Goal: Information Seeking & Learning: Learn about a topic

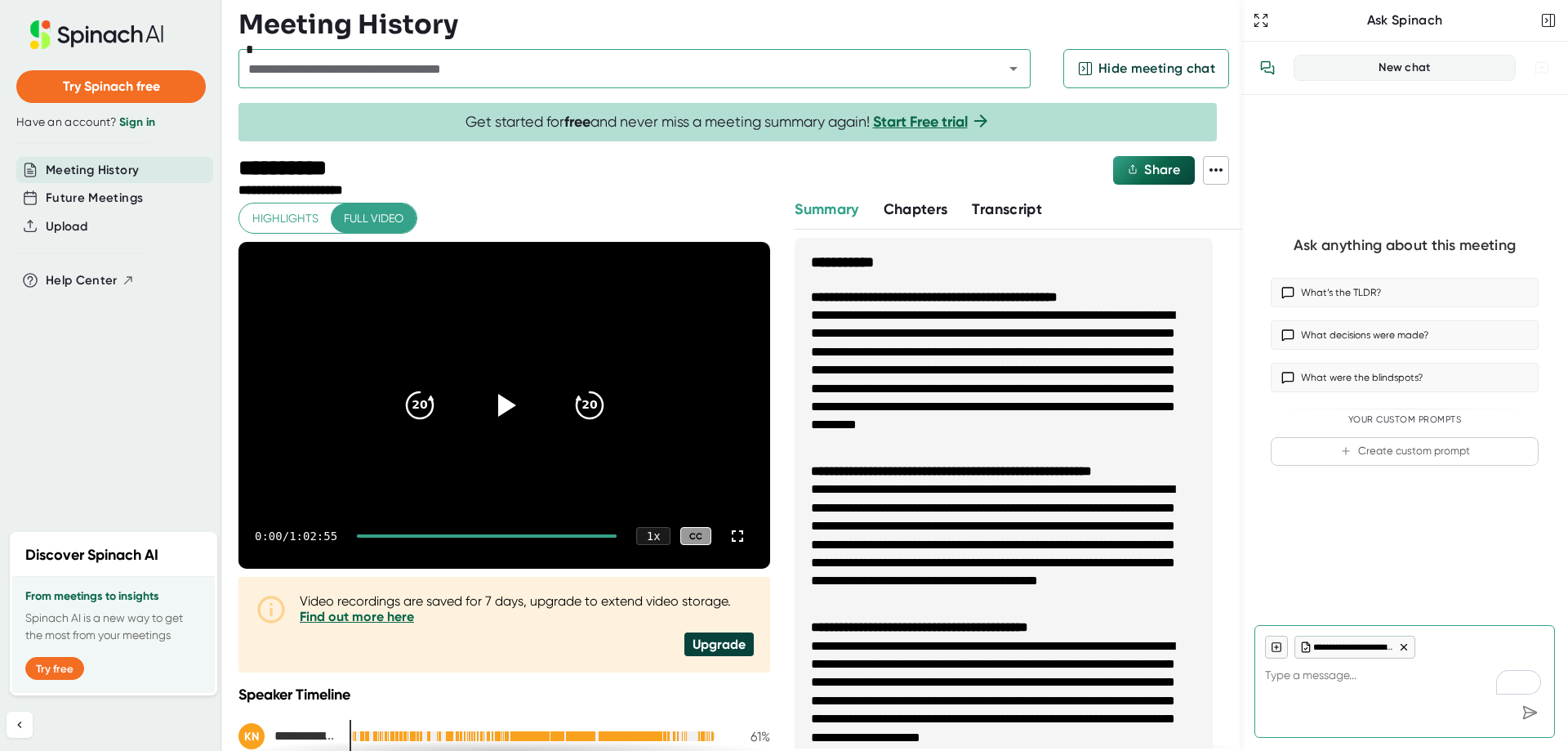
type textarea "x"
click at [1207, 164] on icon at bounding box center [1215, 169] width 19 height 19
click at [1275, 314] on ul "Copy Summary Copy Transcript Download Transcript Download Video" at bounding box center [1293, 278] width 182 height 118
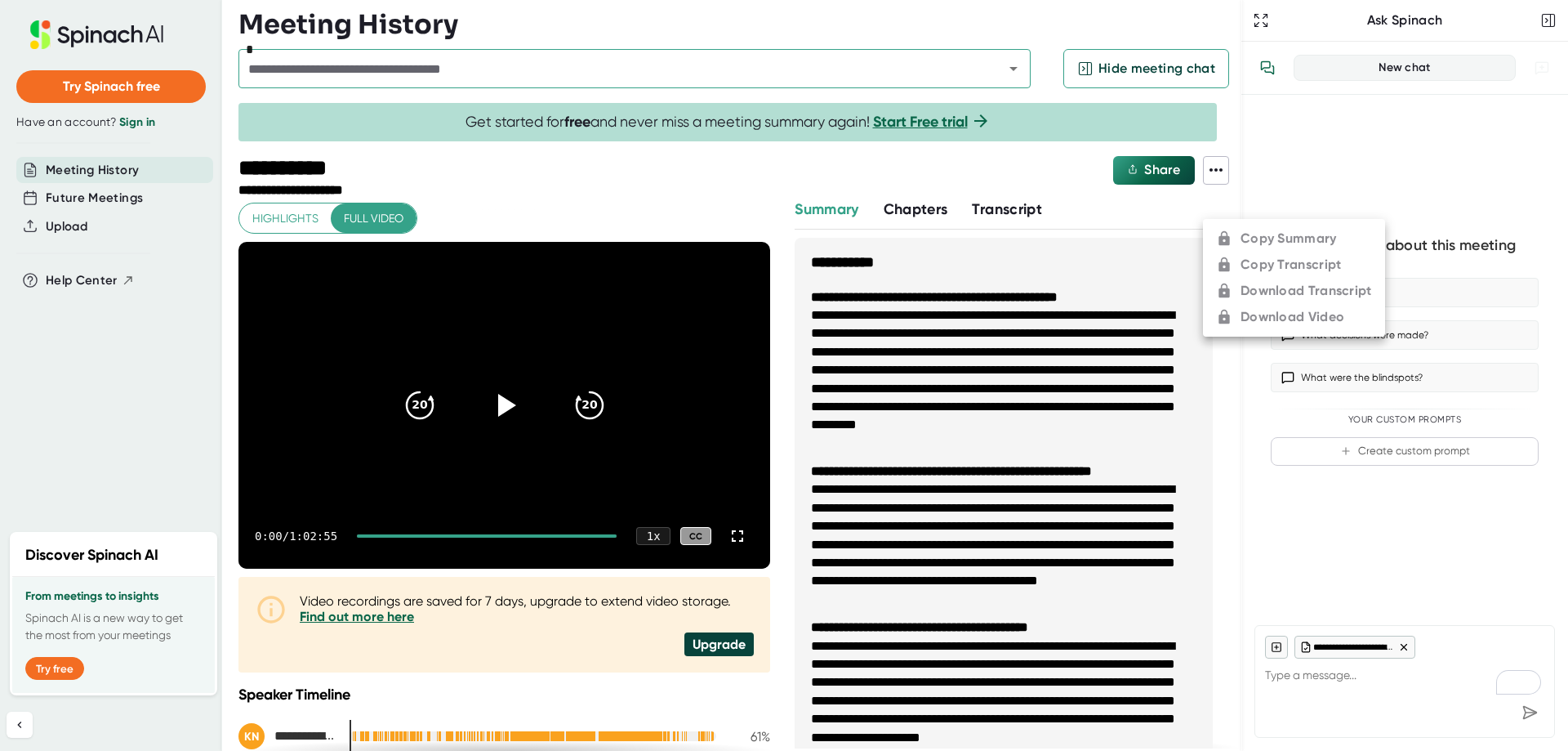
click at [149, 126] on div at bounding box center [784, 376] width 1568 height 751
click at [146, 123] on link "Sign in" at bounding box center [137, 122] width 36 height 14
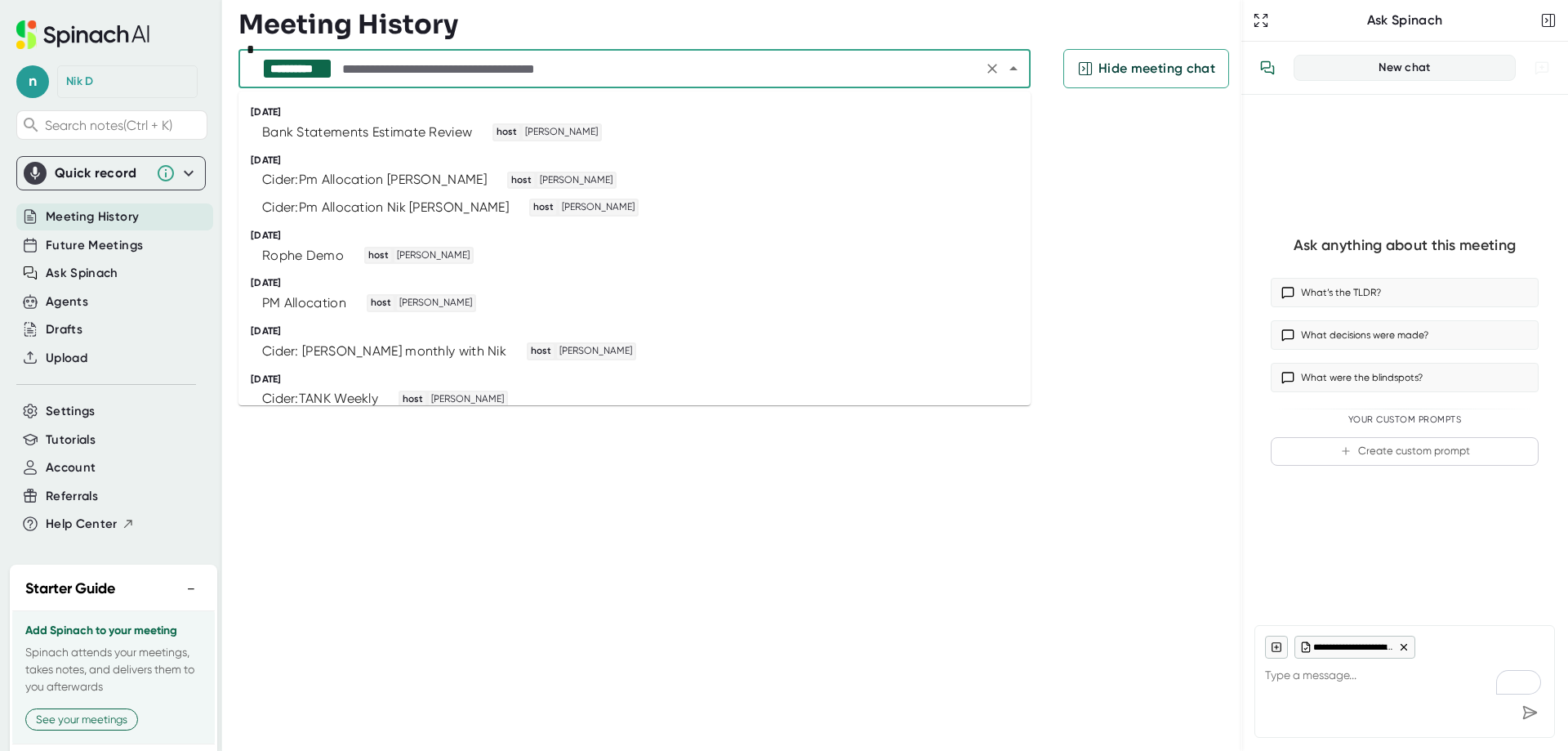
click at [914, 73] on input "text" at bounding box center [658, 69] width 639 height 23
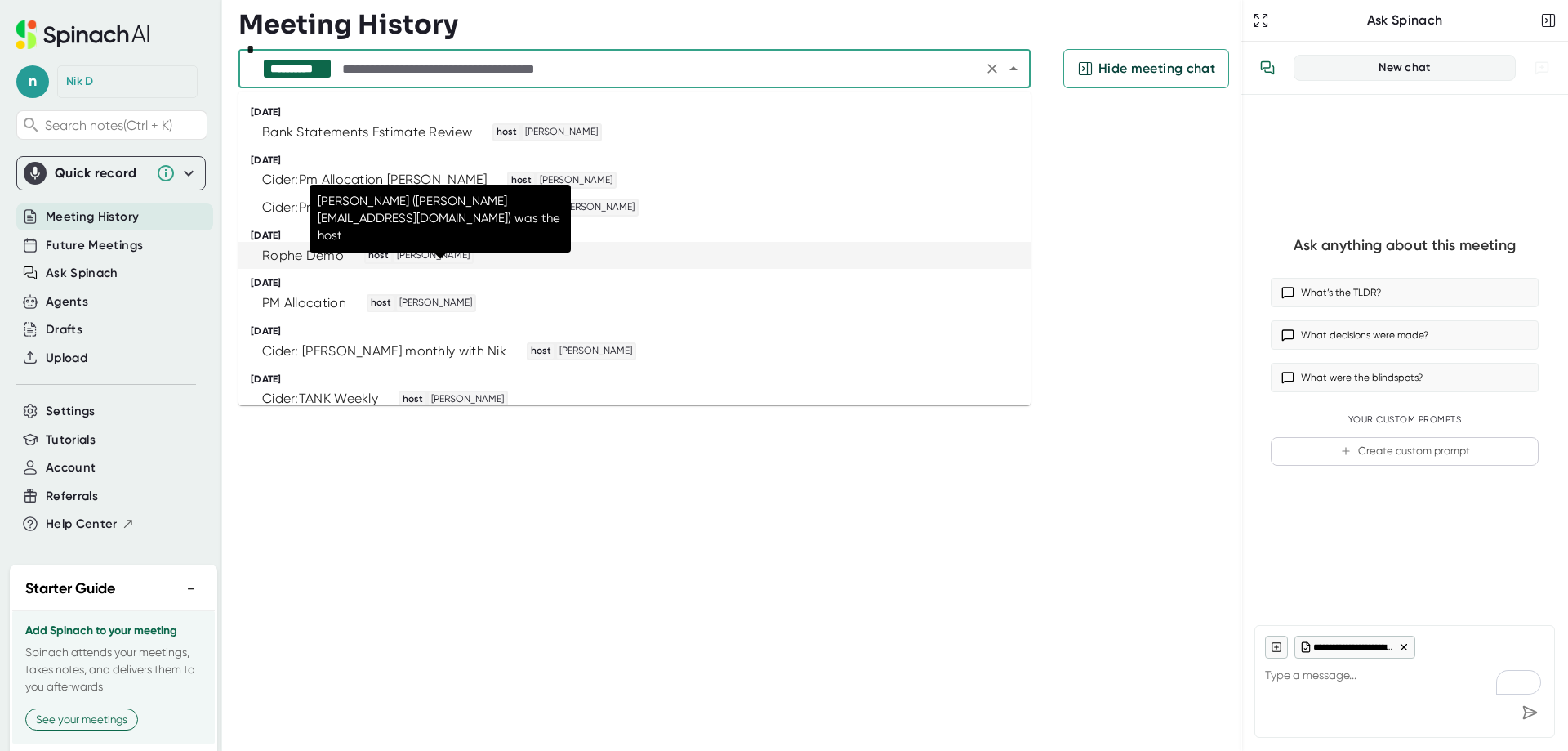
click at [433, 251] on span "Kristina Novokreshchenova" at bounding box center [433, 256] width 78 height 15
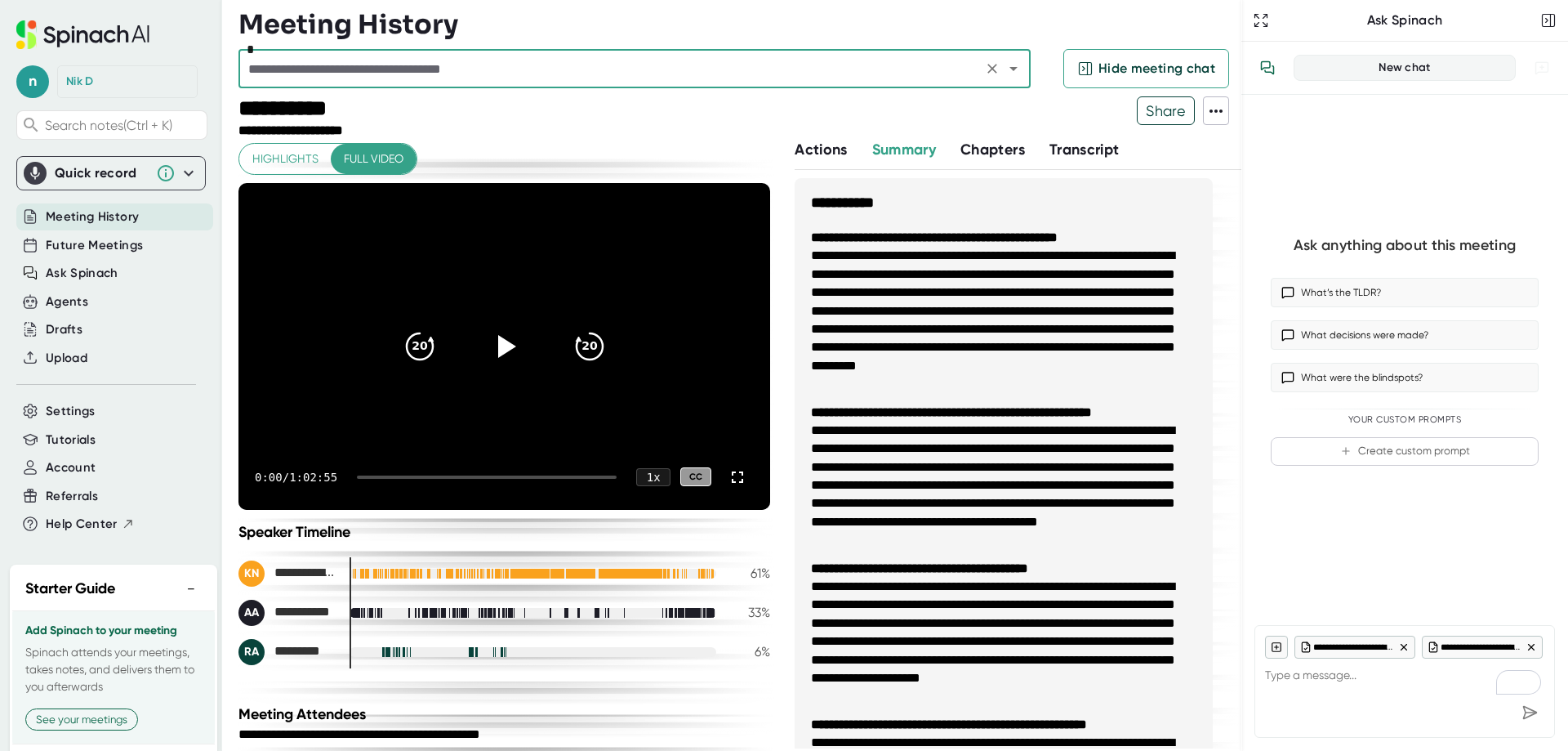
click at [1211, 106] on icon at bounding box center [1215, 111] width 19 height 19
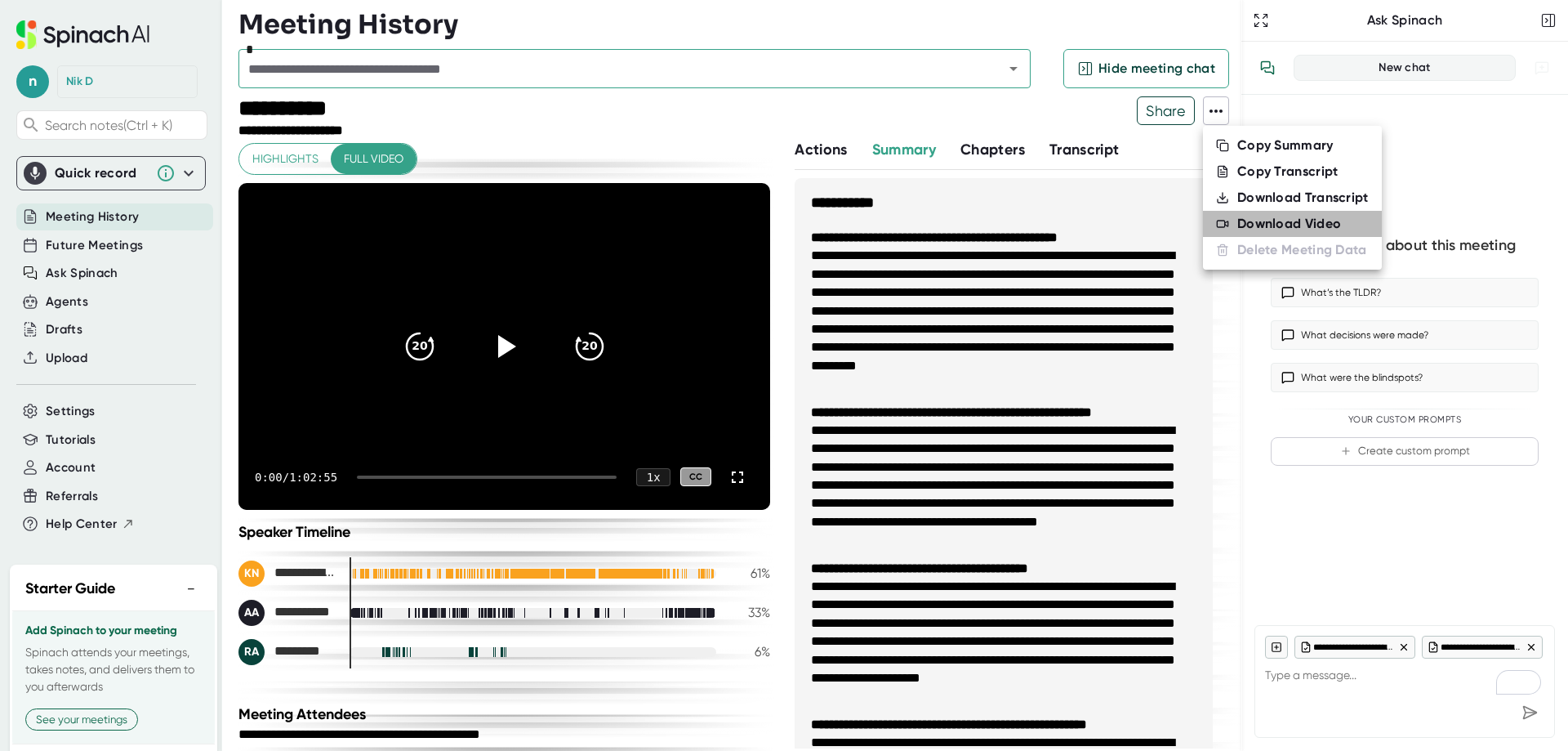
click at [1268, 220] on div "Download Video" at bounding box center [1289, 224] width 104 height 16
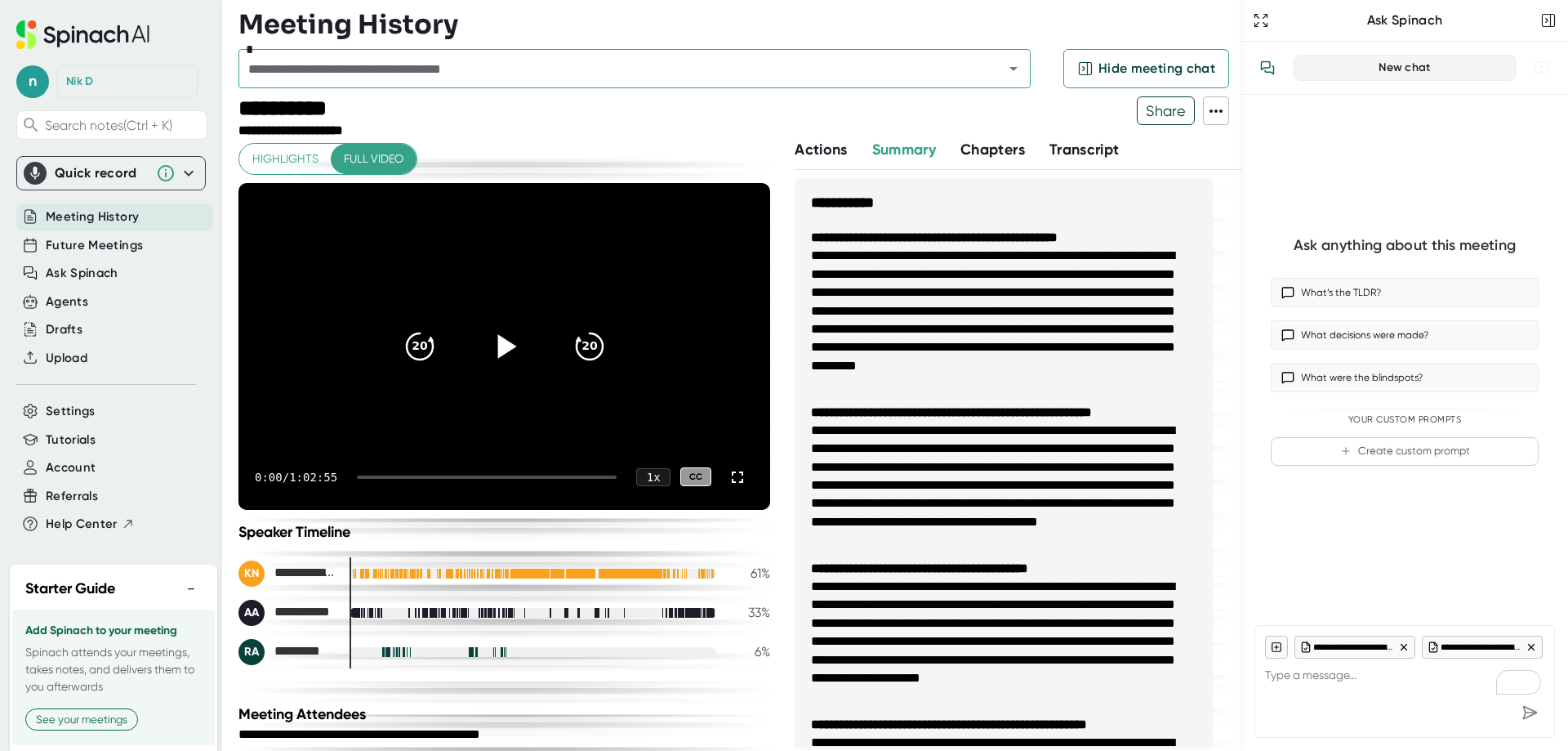
click at [505, 347] on icon at bounding box center [507, 346] width 19 height 24
click at [382, 474] on div "0:02 / 1:02:55 1 x CC" at bounding box center [504, 477] width 531 height 66
click at [376, 475] on div at bounding box center [487, 477] width 259 height 4
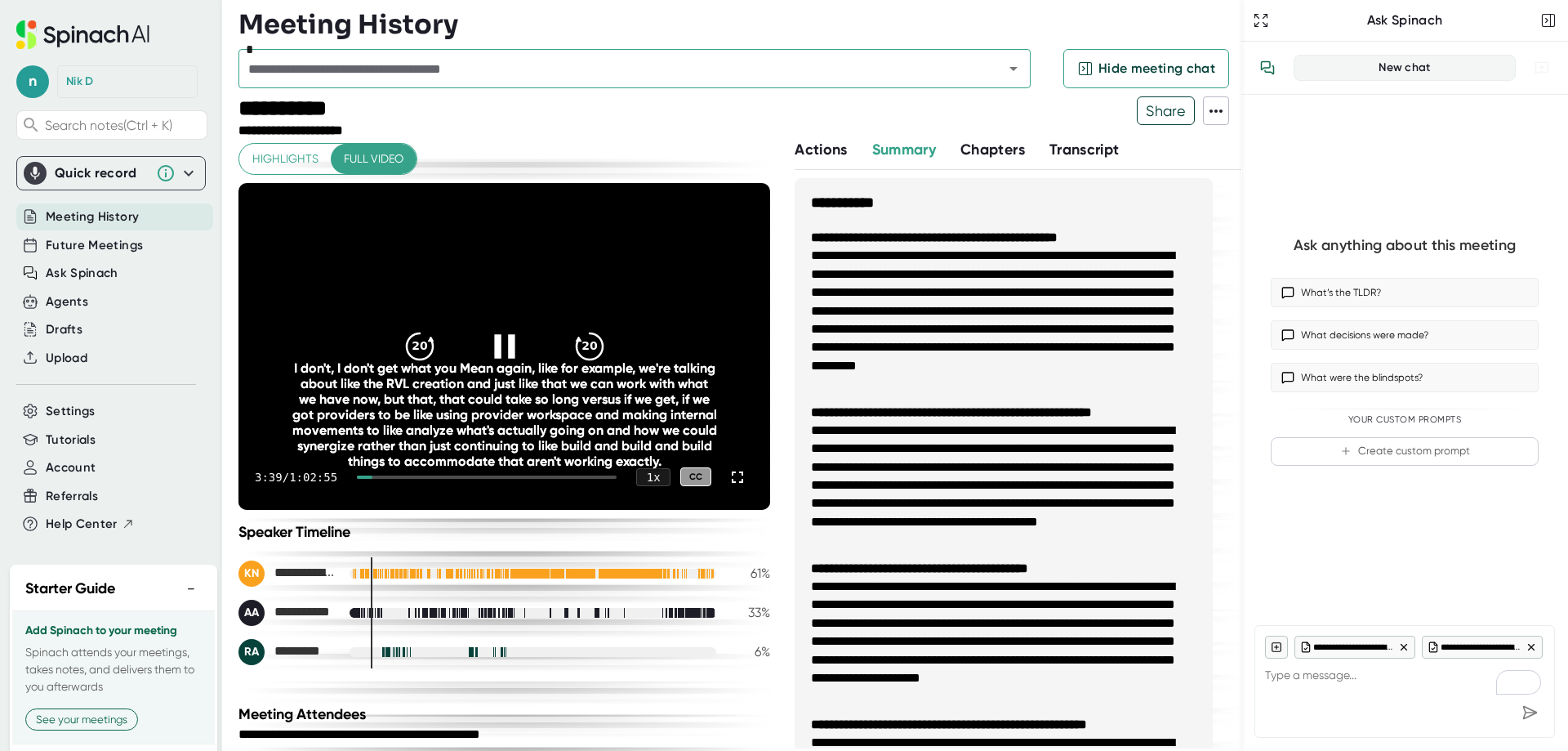
click at [376, 475] on div at bounding box center [487, 477] width 259 height 4
drag, startPoint x: 491, startPoint y: 274, endPoint x: 1956, endPoint y: 301, distance: 1465.2
click at [1567, 301] on html "**********" at bounding box center [784, 376] width 1568 height 751
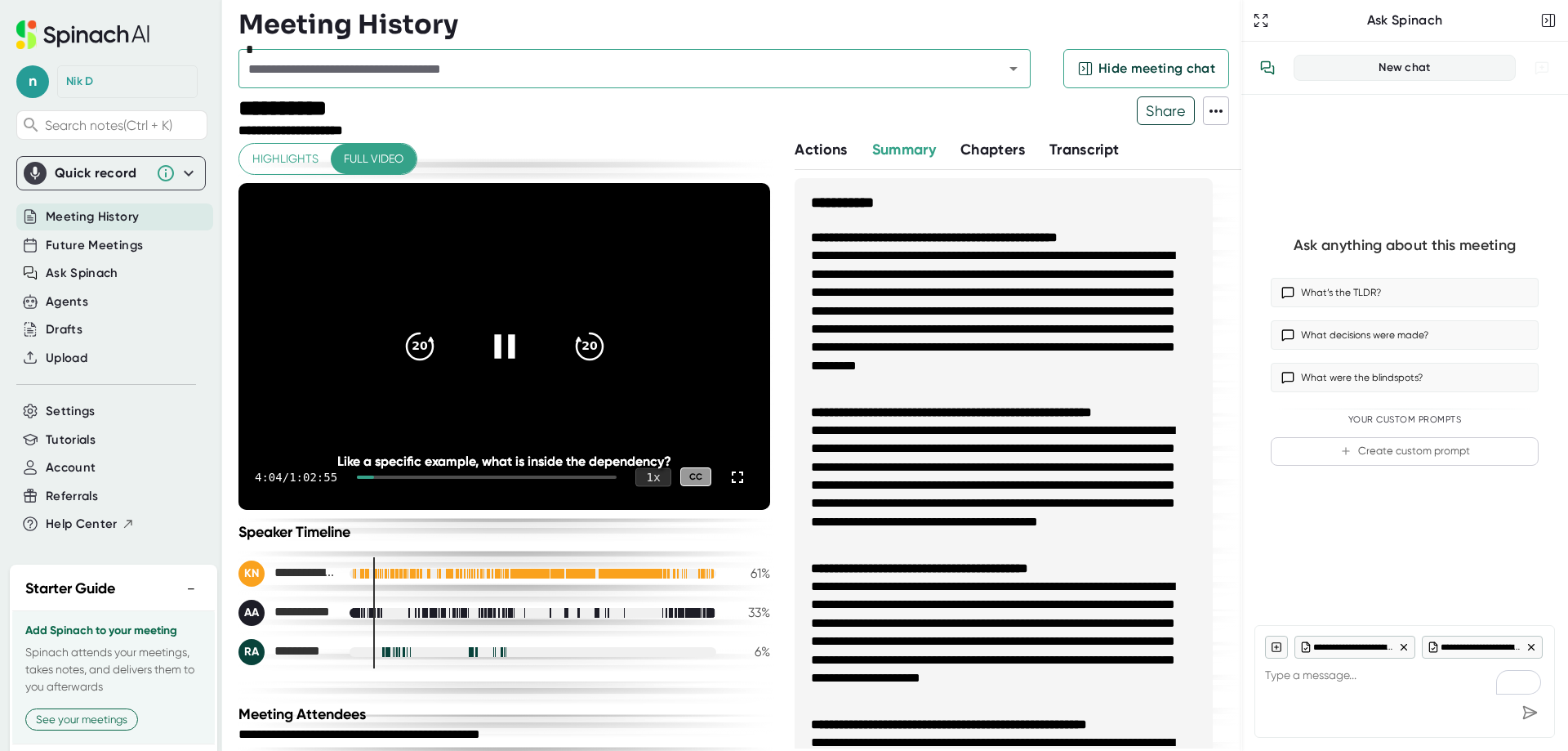
click at [643, 482] on div "1 x" at bounding box center [653, 476] width 36 height 19
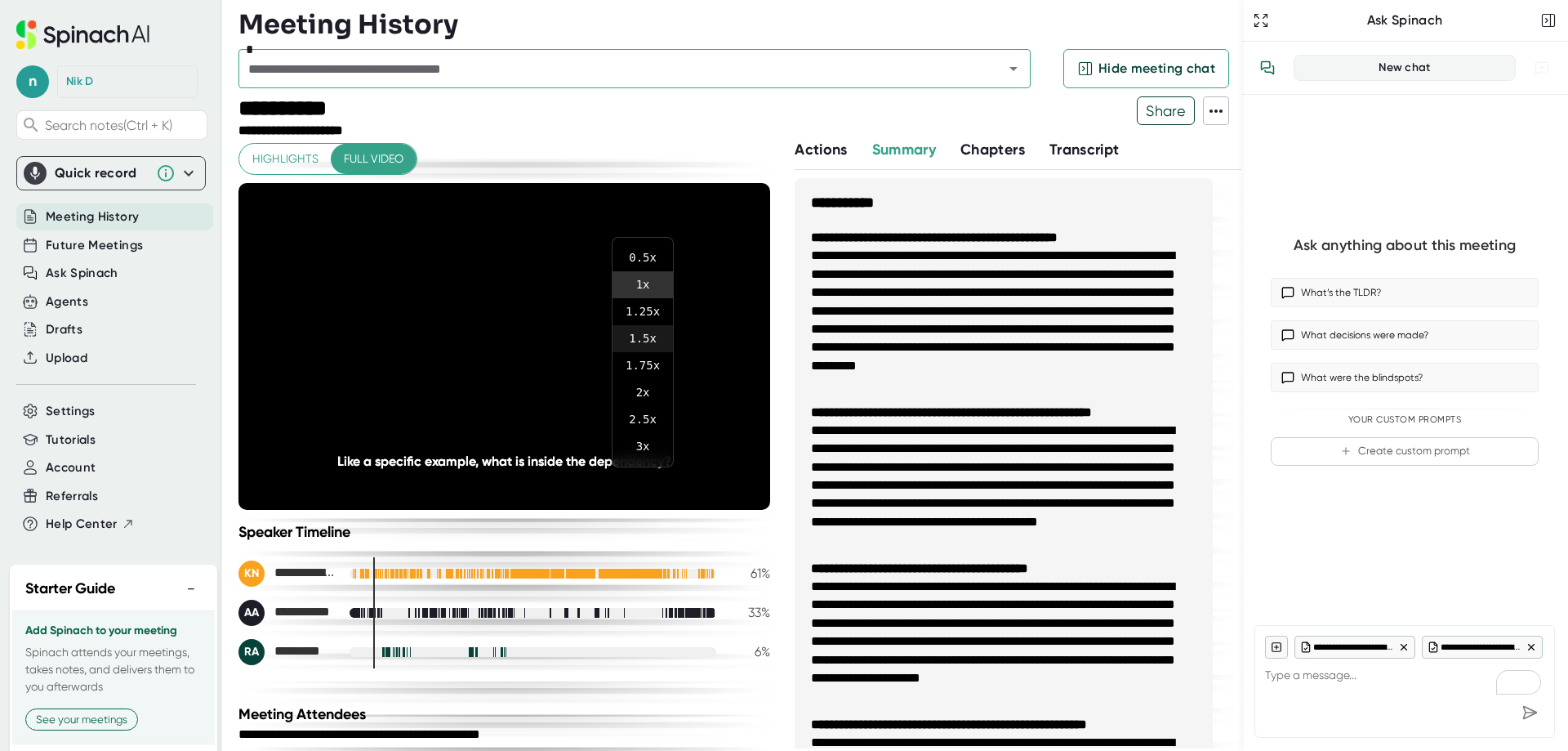
click at [643, 338] on li "1.5 x" at bounding box center [643, 339] width 60 height 27
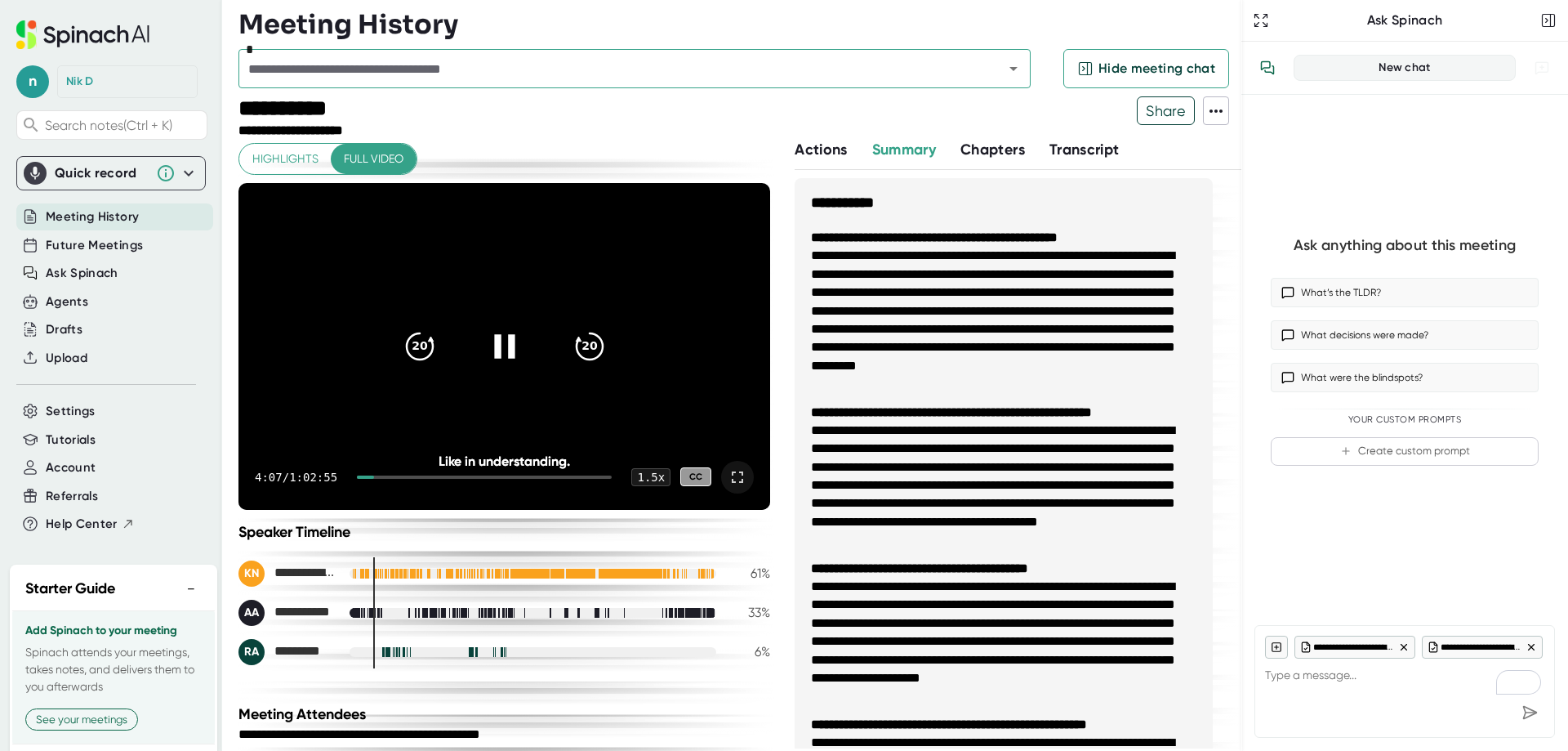
click at [728, 475] on icon at bounding box center [737, 476] width 19 height 19
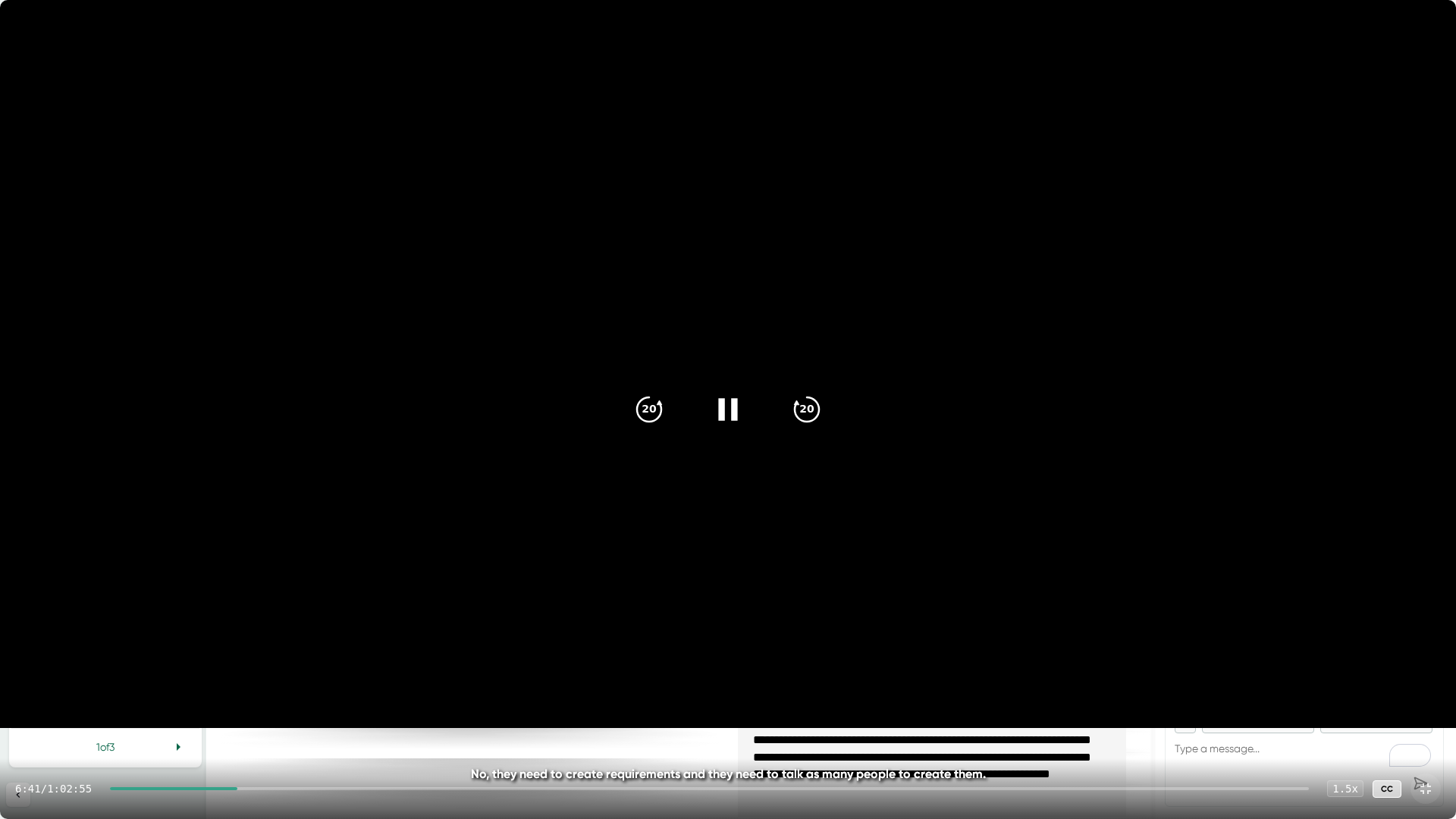
drag, startPoint x: 1425, startPoint y: 787, endPoint x: 1425, endPoint y: 695, distance: 92.0
click at [1425, 696] on icon at bounding box center [1425, 788] width 18 height 18
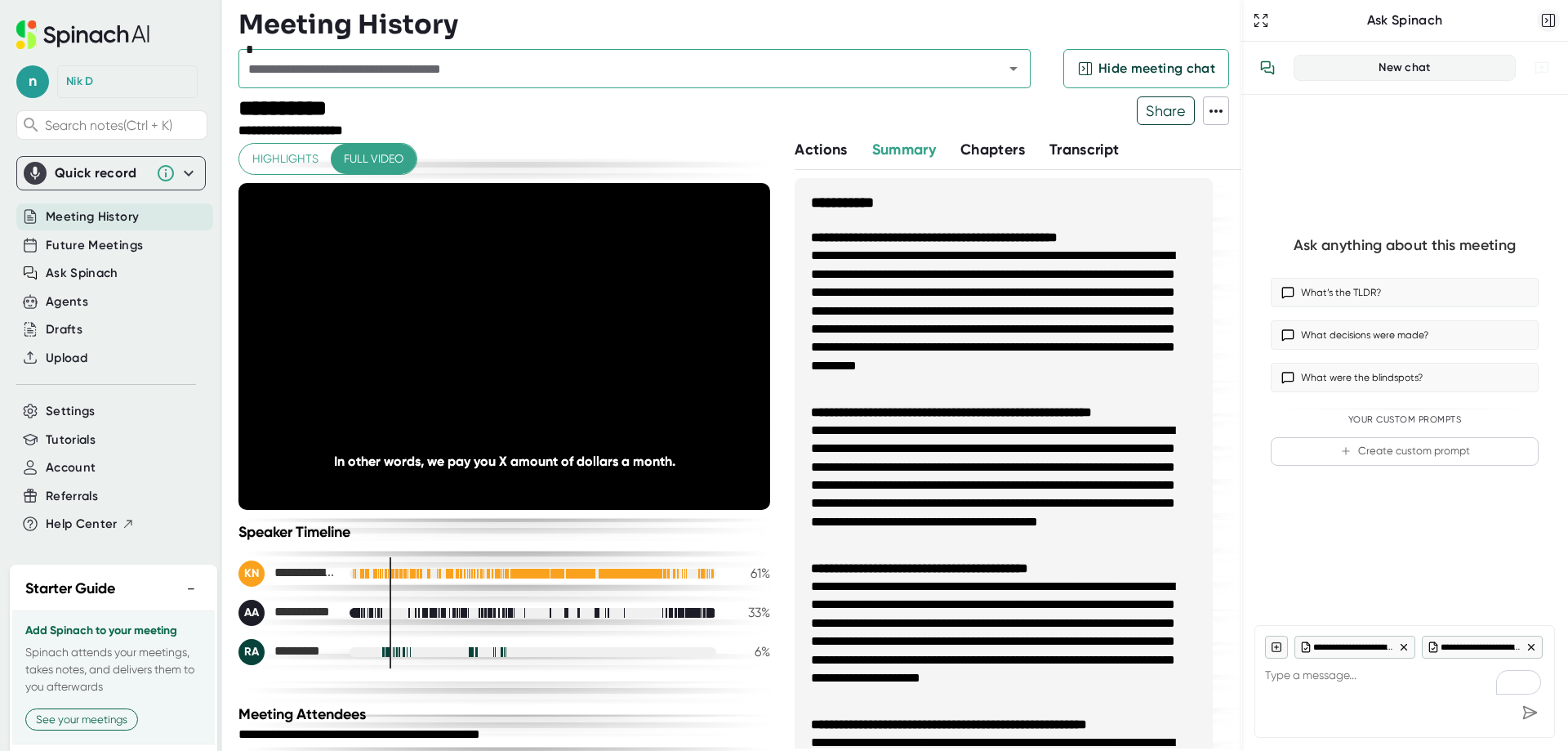
click at [1546, 16] on icon "button" at bounding box center [1548, 20] width 16 height 16
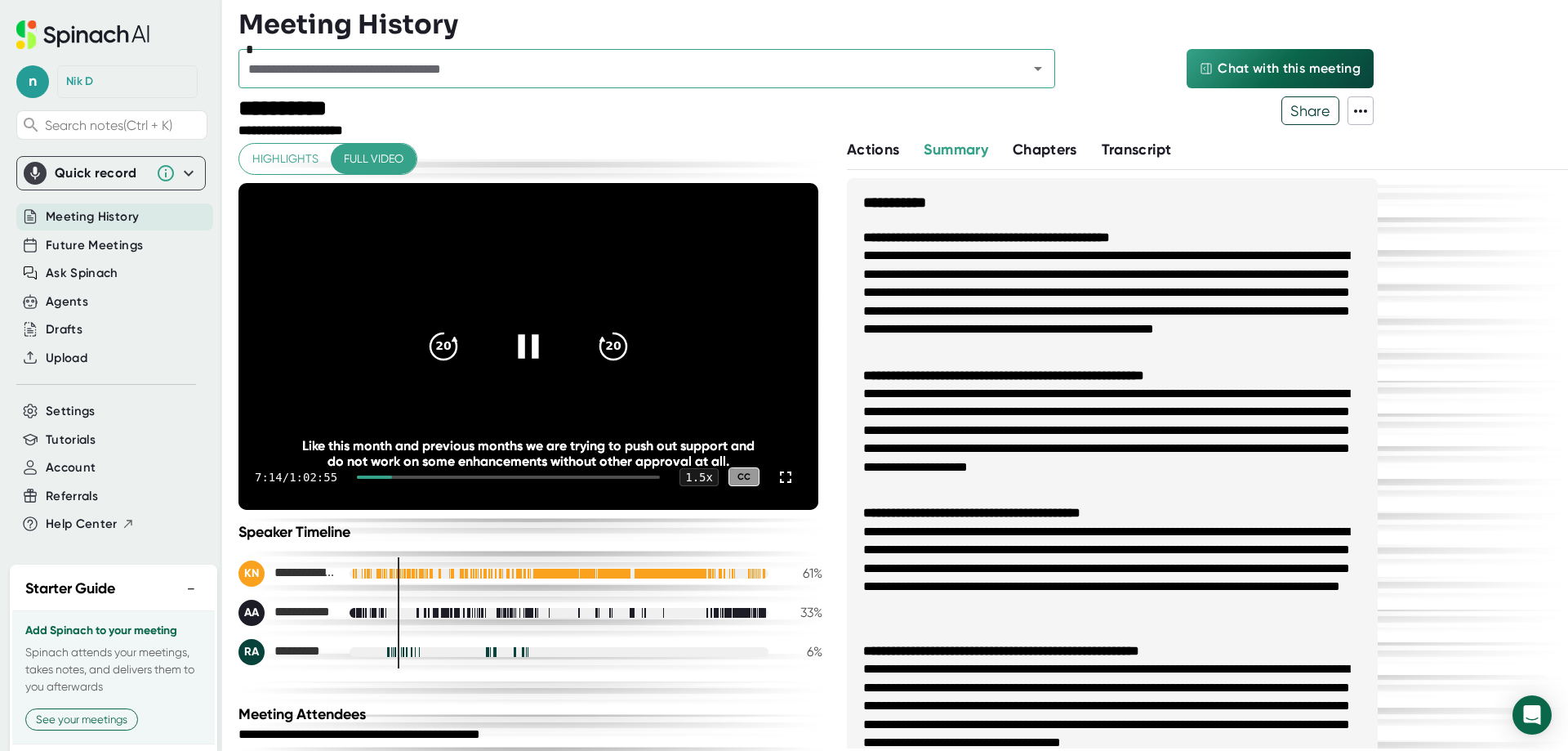
click at [531, 360] on icon at bounding box center [528, 345] width 41 height 41
click at [1358, 111] on icon at bounding box center [1360, 111] width 19 height 19
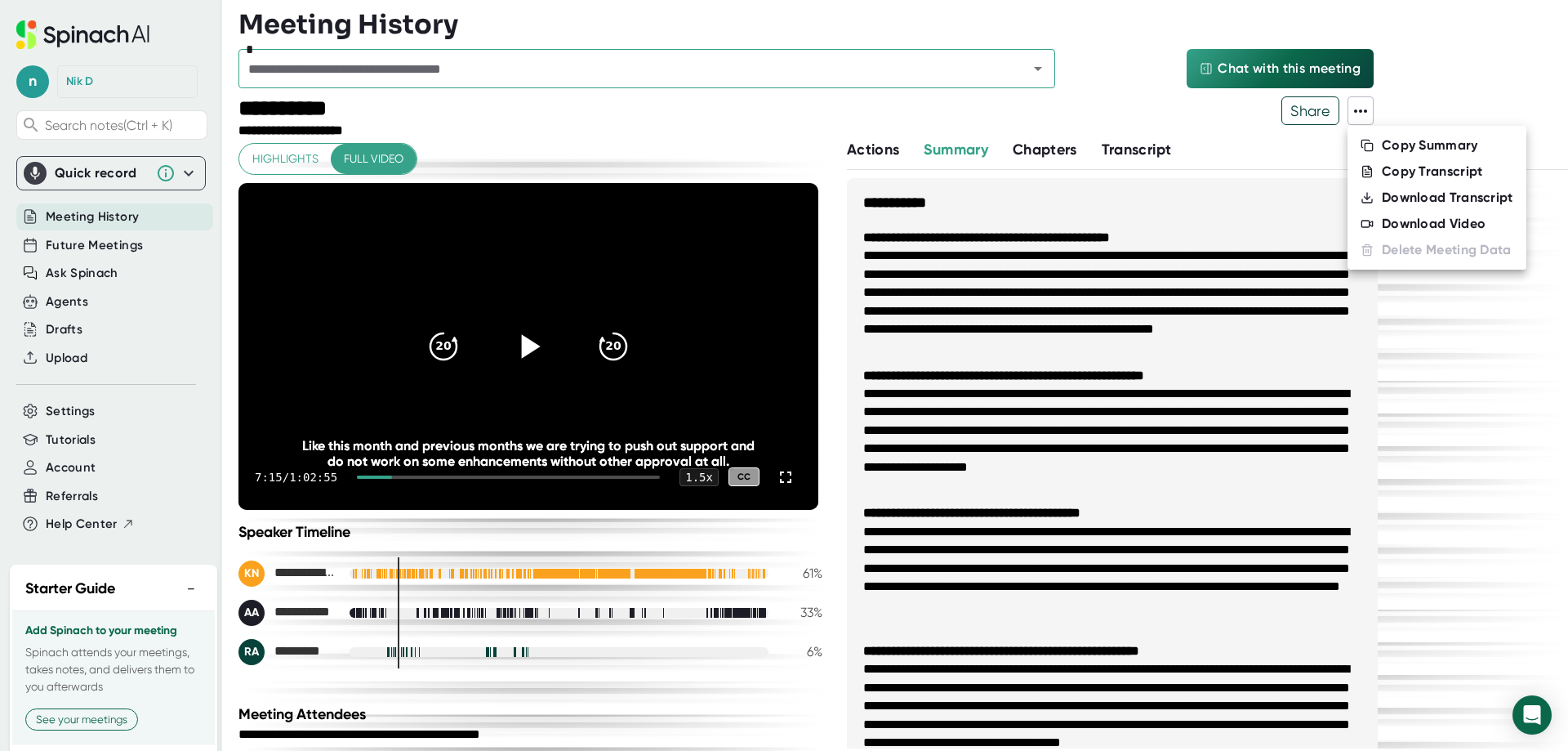
click at [1138, 151] on div at bounding box center [784, 376] width 1568 height 751
click at [1138, 150] on span "Transcript" at bounding box center [1136, 150] width 70 height 18
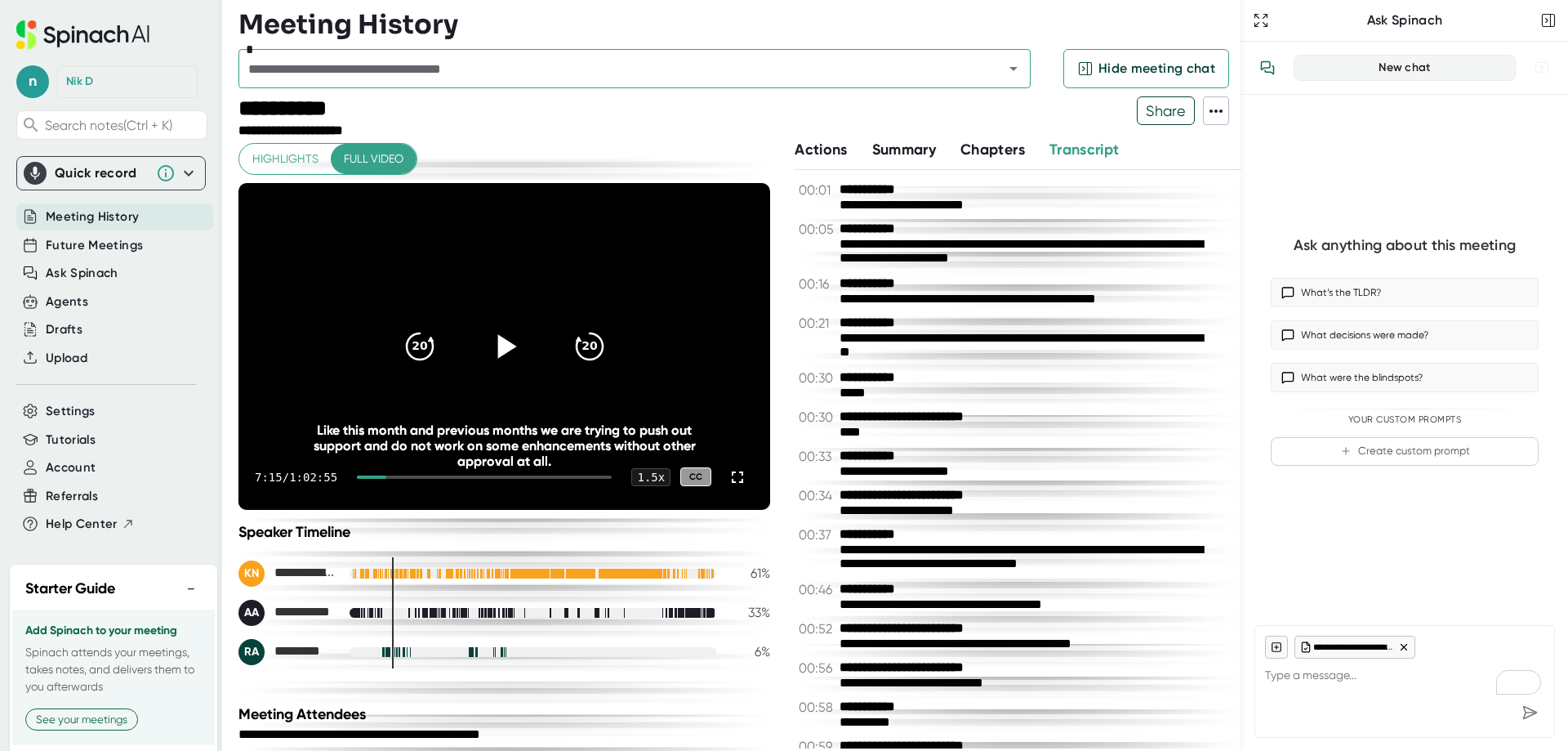
click at [900, 148] on span "Summary" at bounding box center [904, 150] width 64 height 18
type textarea "x"
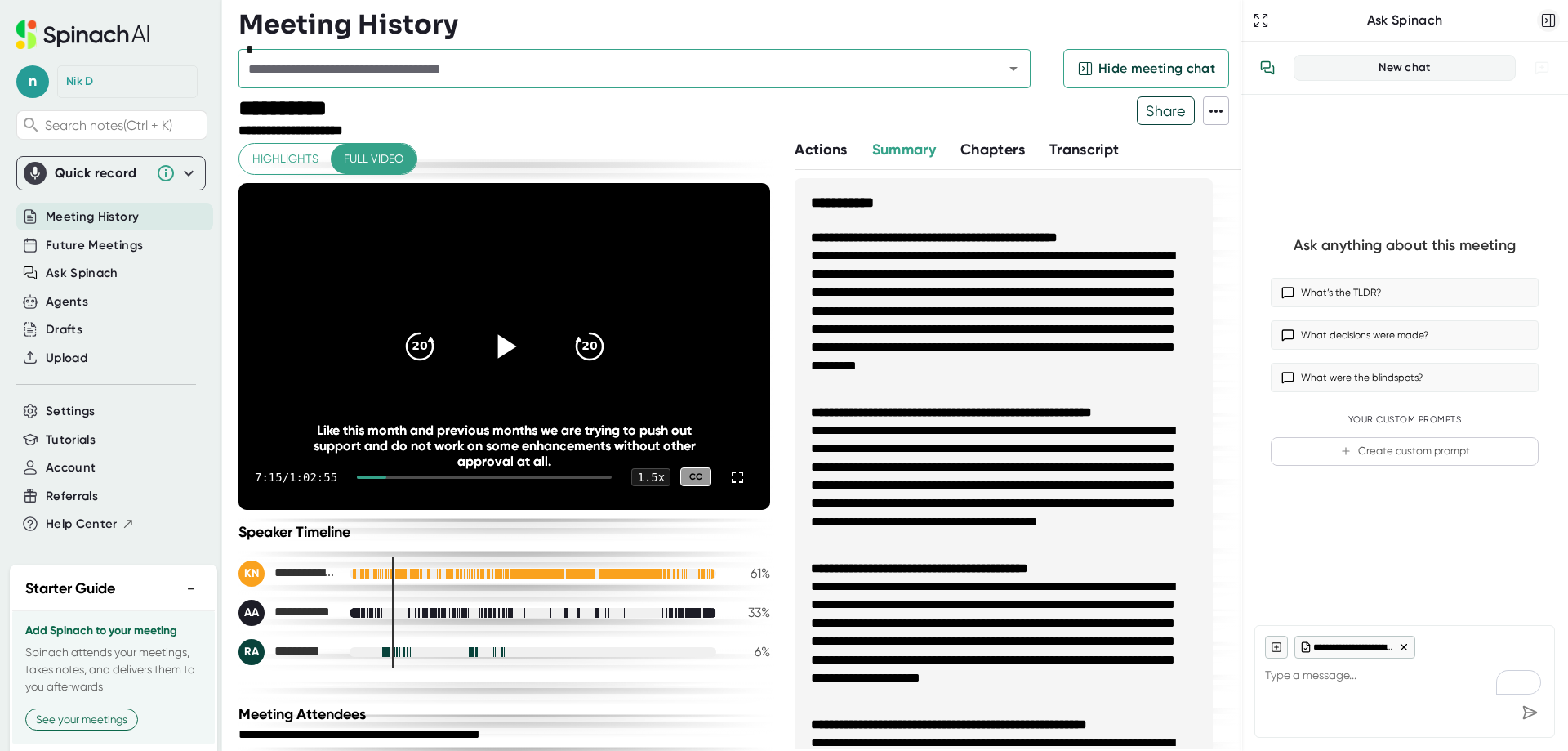
click at [1551, 15] on icon "button" at bounding box center [1551, 20] width 0 height 12
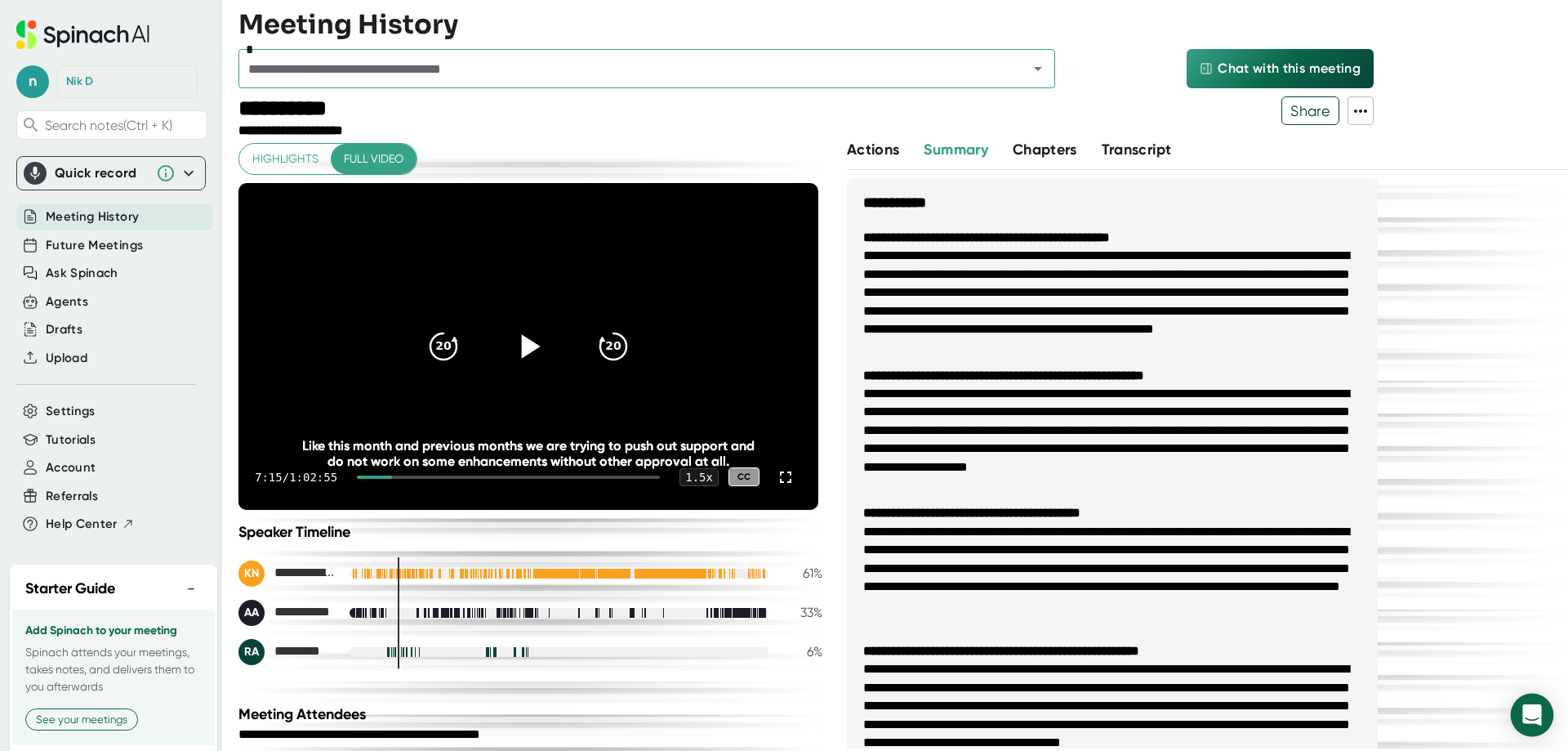
click at [1535, 704] on div "Open Intercom Messenger" at bounding box center [1531, 714] width 43 height 43
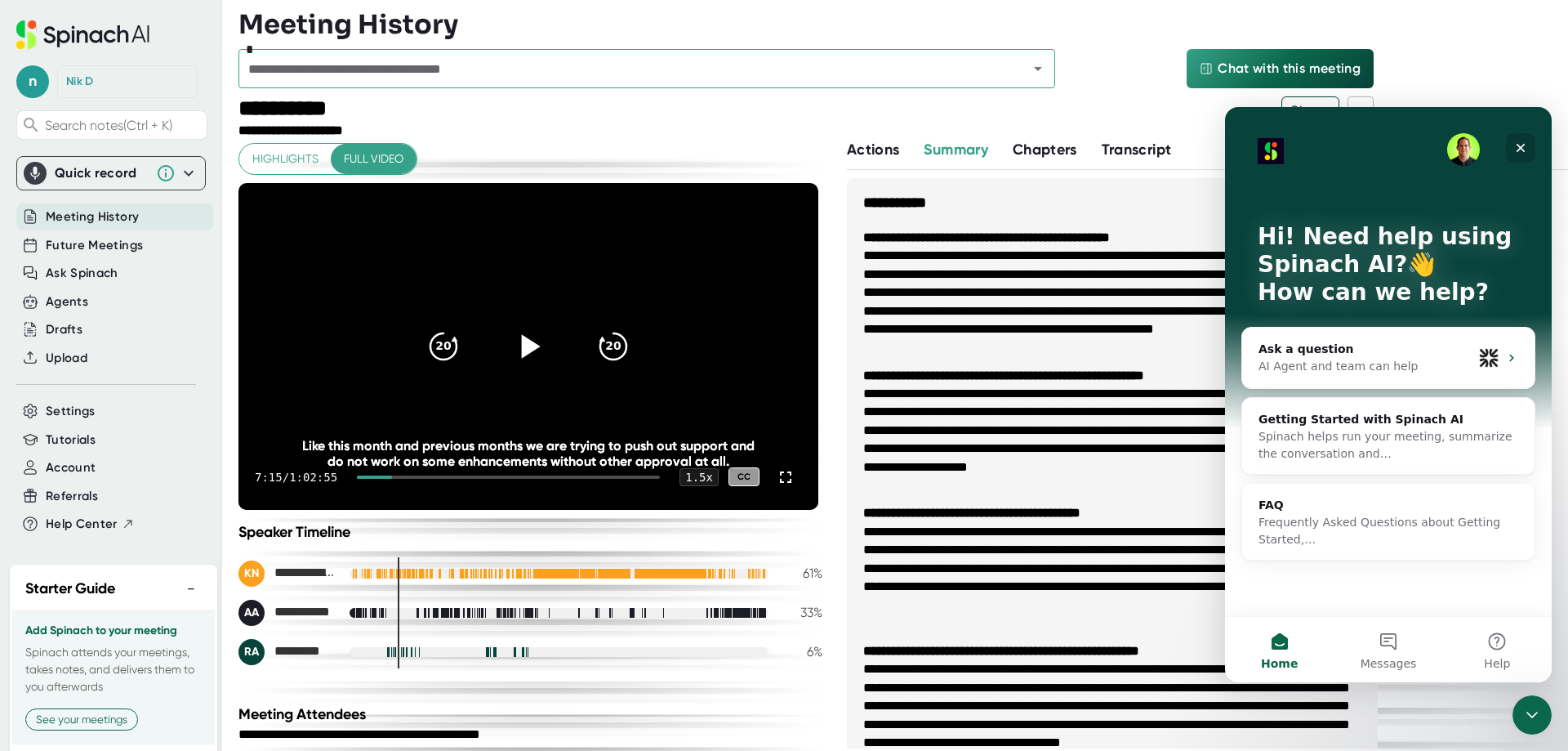
click at [1513, 135] on div "Close" at bounding box center [1521, 148] width 29 height 29
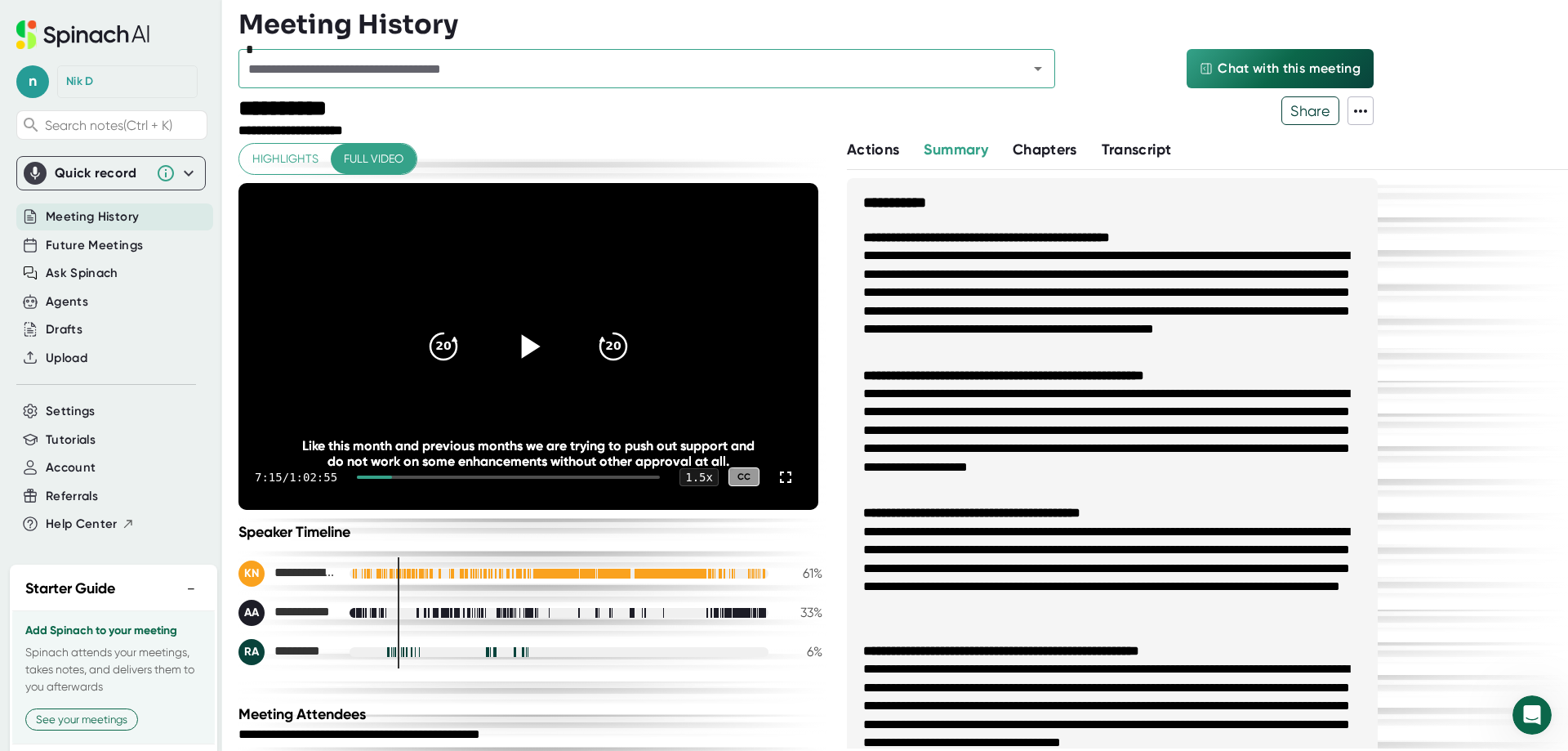
click at [1362, 106] on icon at bounding box center [1360, 111] width 19 height 19
click at [1498, 100] on div at bounding box center [784, 376] width 1568 height 751
drag, startPoint x: 774, startPoint y: 475, endPoint x: 1260, endPoint y: 328, distance: 507.7
click at [1260, 328] on li "**********" at bounding box center [1111, 301] width 498 height 110
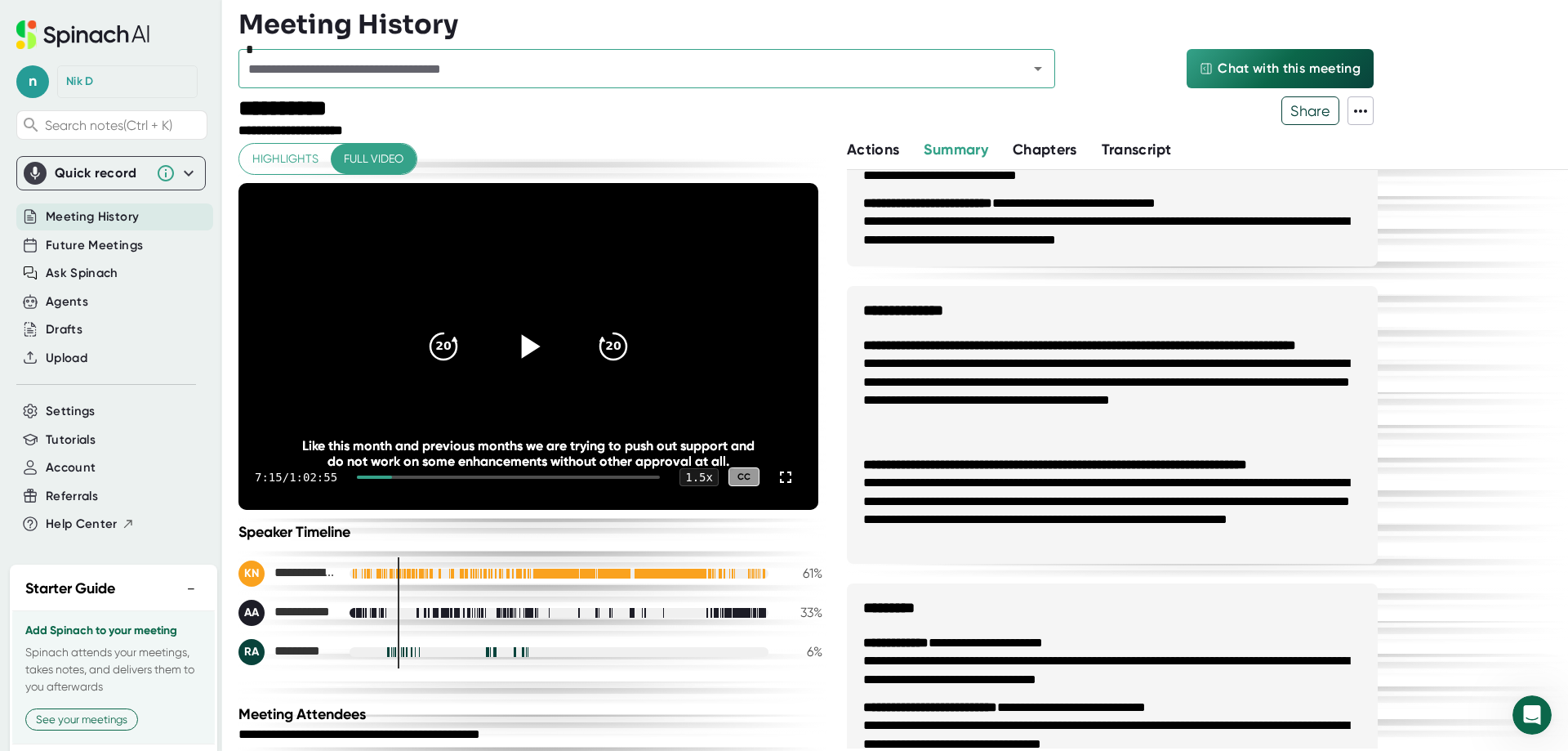
scroll to position [1225, 0]
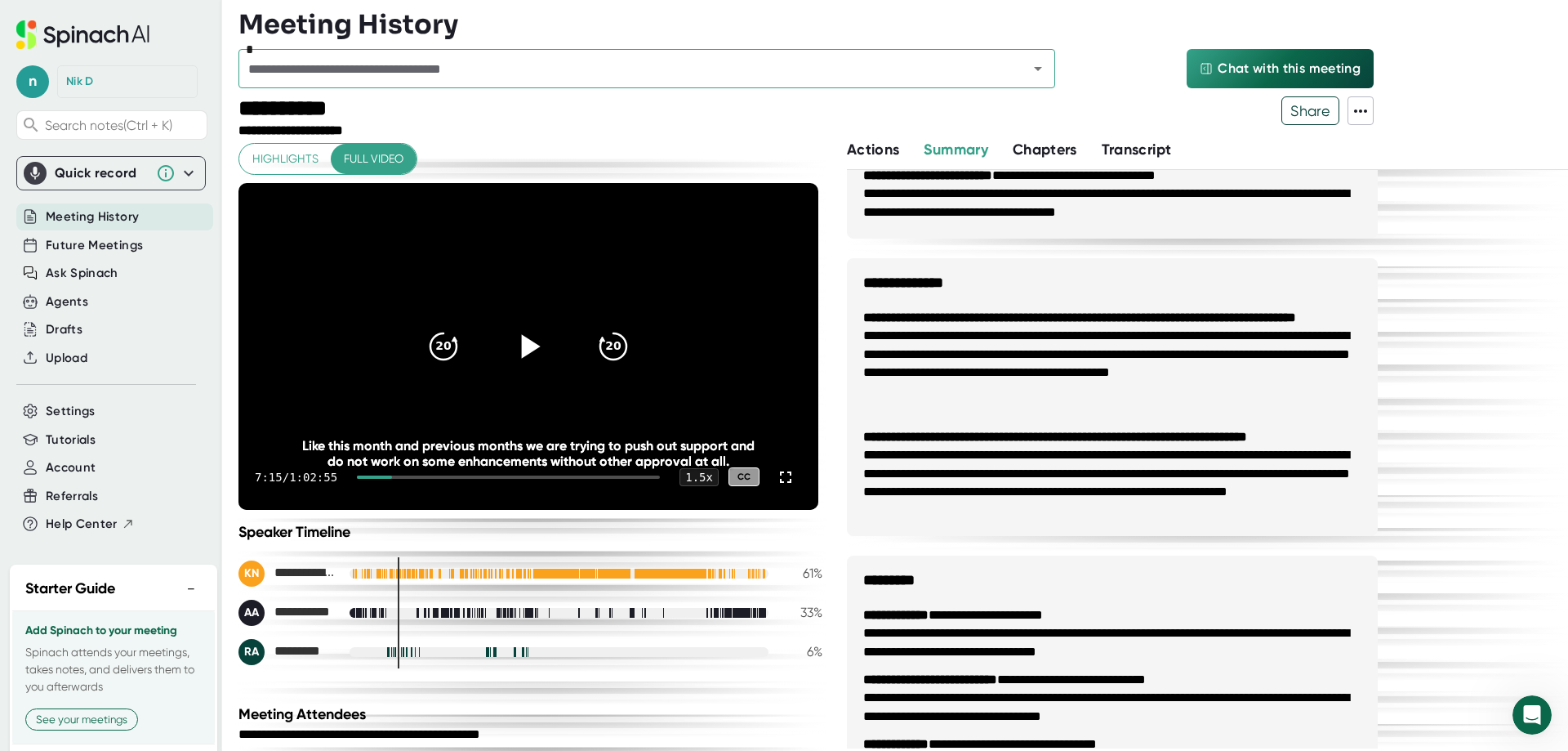
click at [877, 145] on span "Actions" at bounding box center [872, 150] width 52 height 18
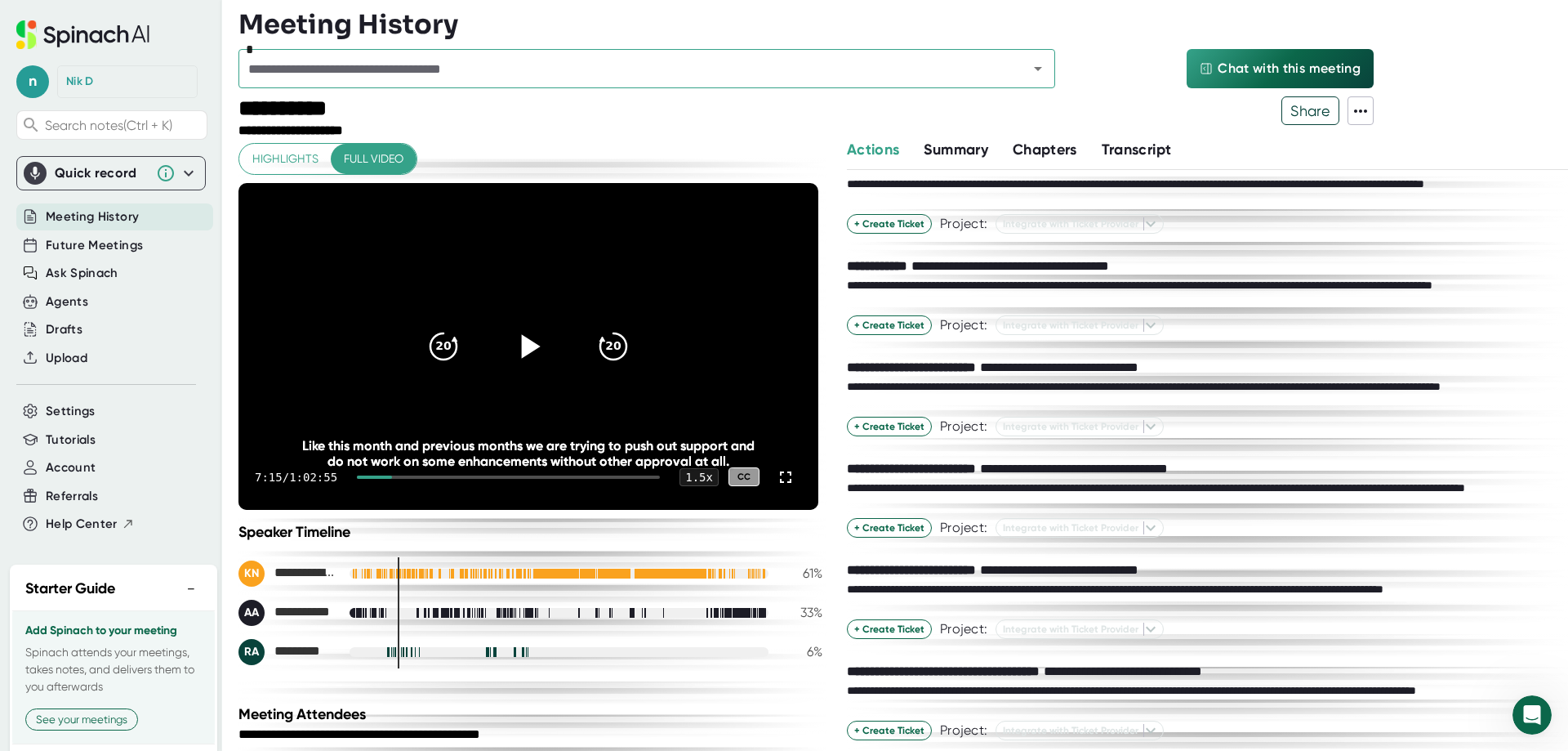
scroll to position [375, 0]
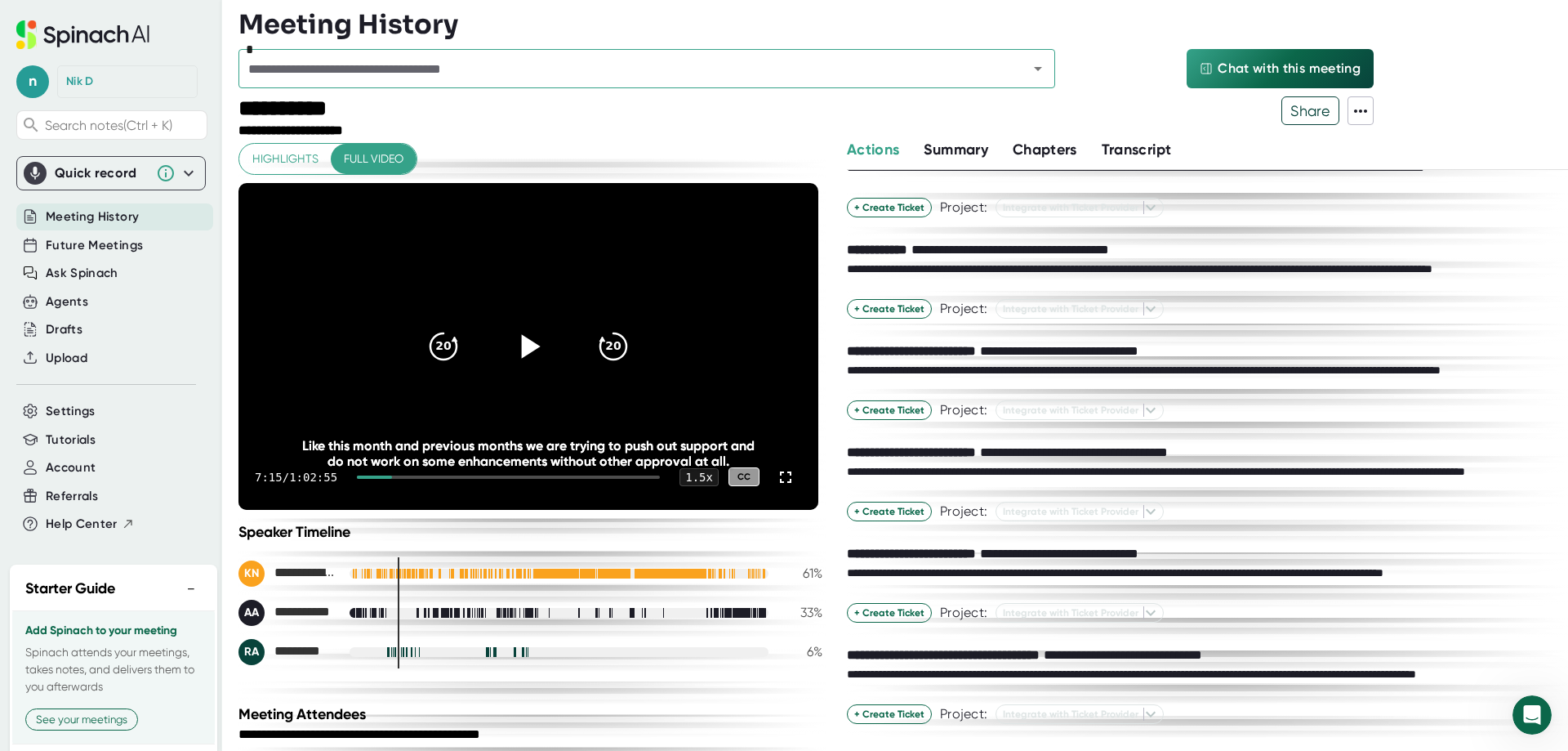
click at [978, 153] on span "Summary" at bounding box center [955, 150] width 64 height 18
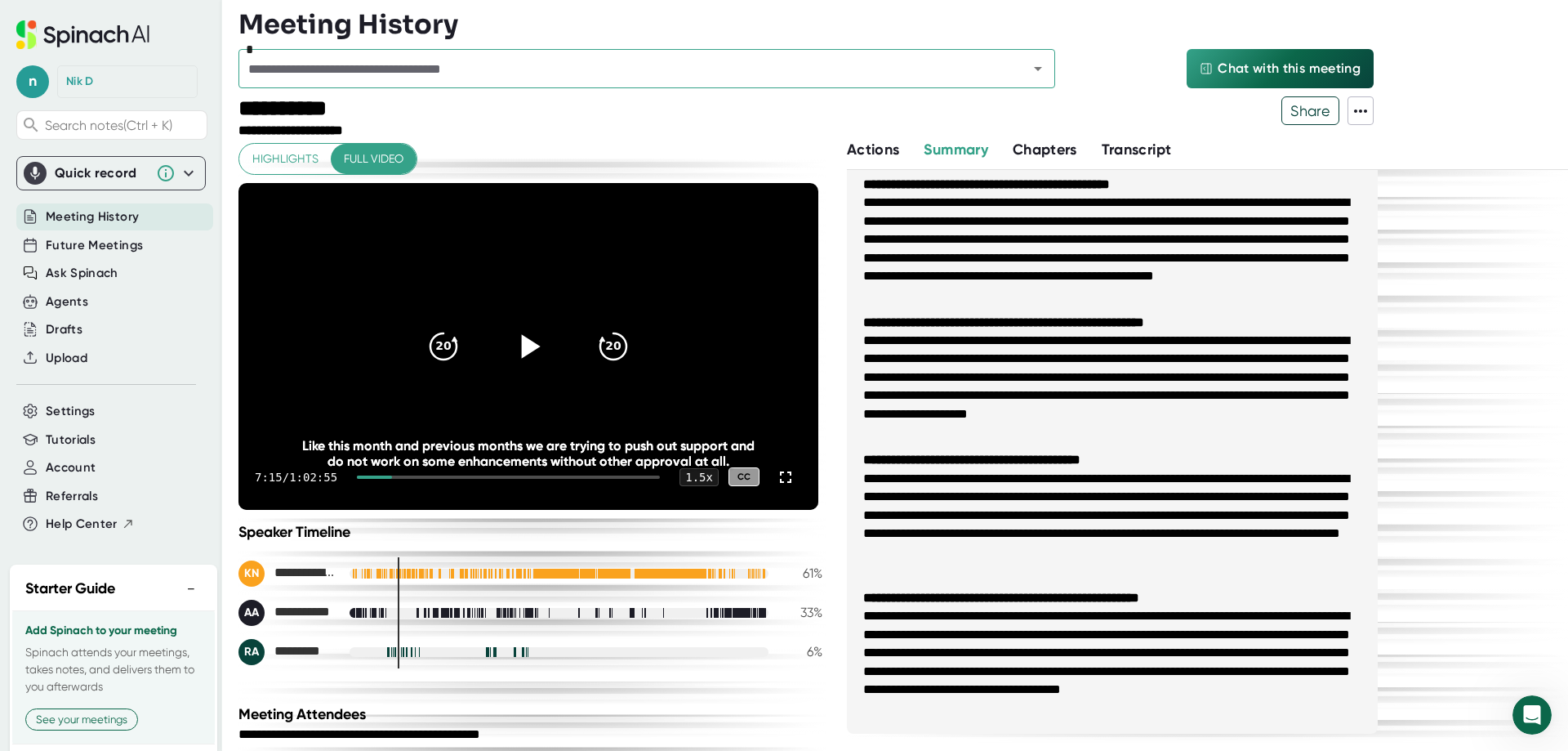
scroll to position [81, 0]
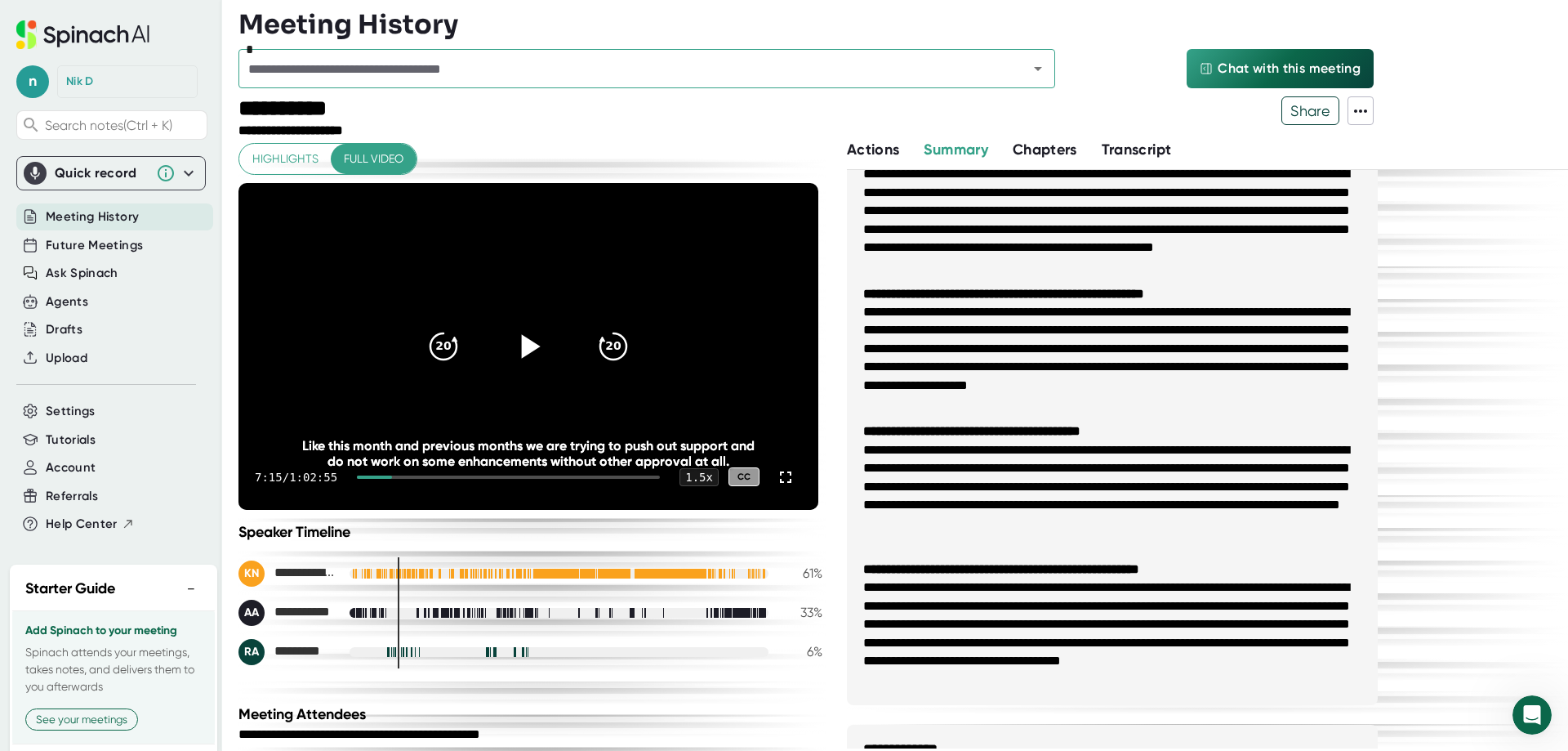
click at [1054, 149] on span "Chapters" at bounding box center [1045, 150] width 65 height 18
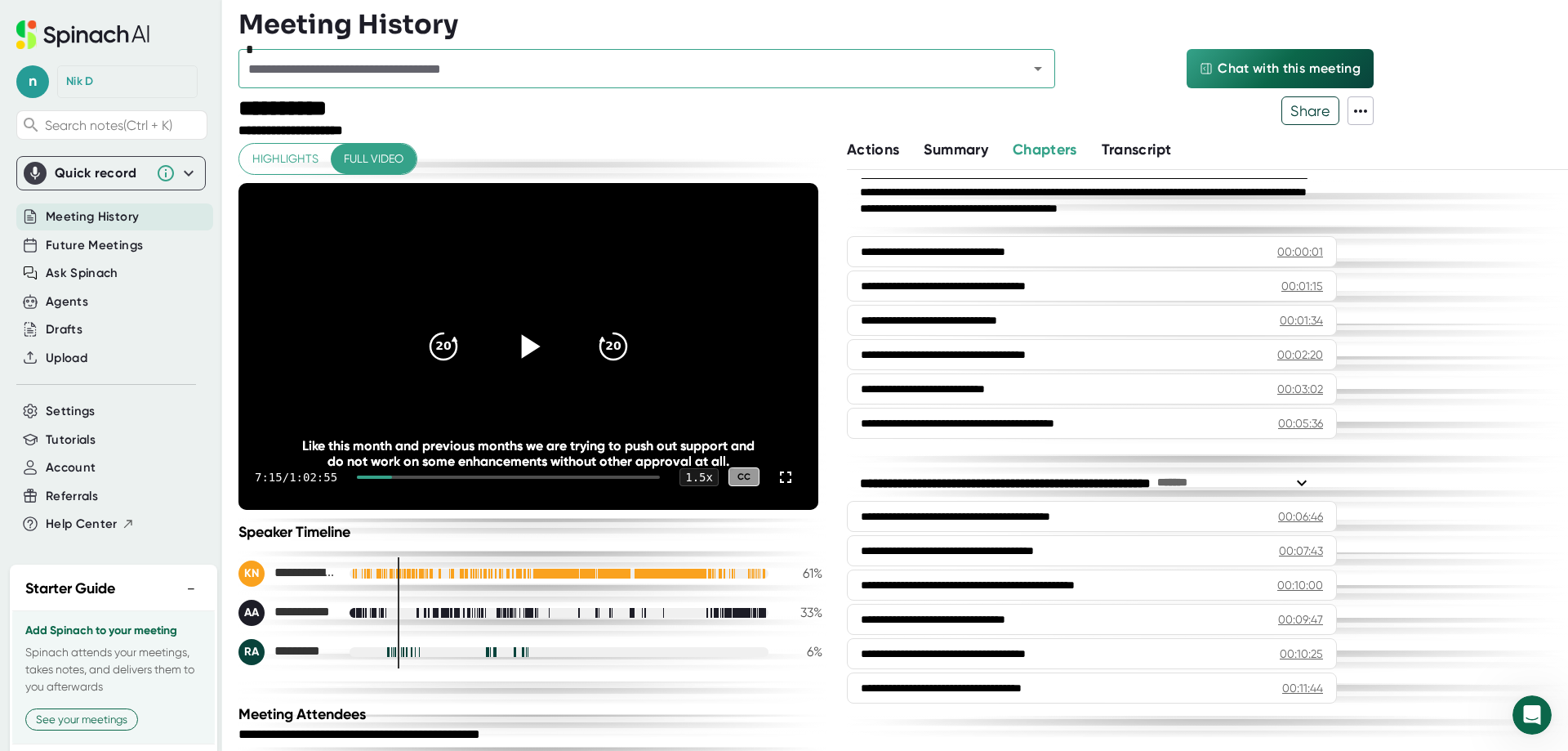
scroll to position [81, 0]
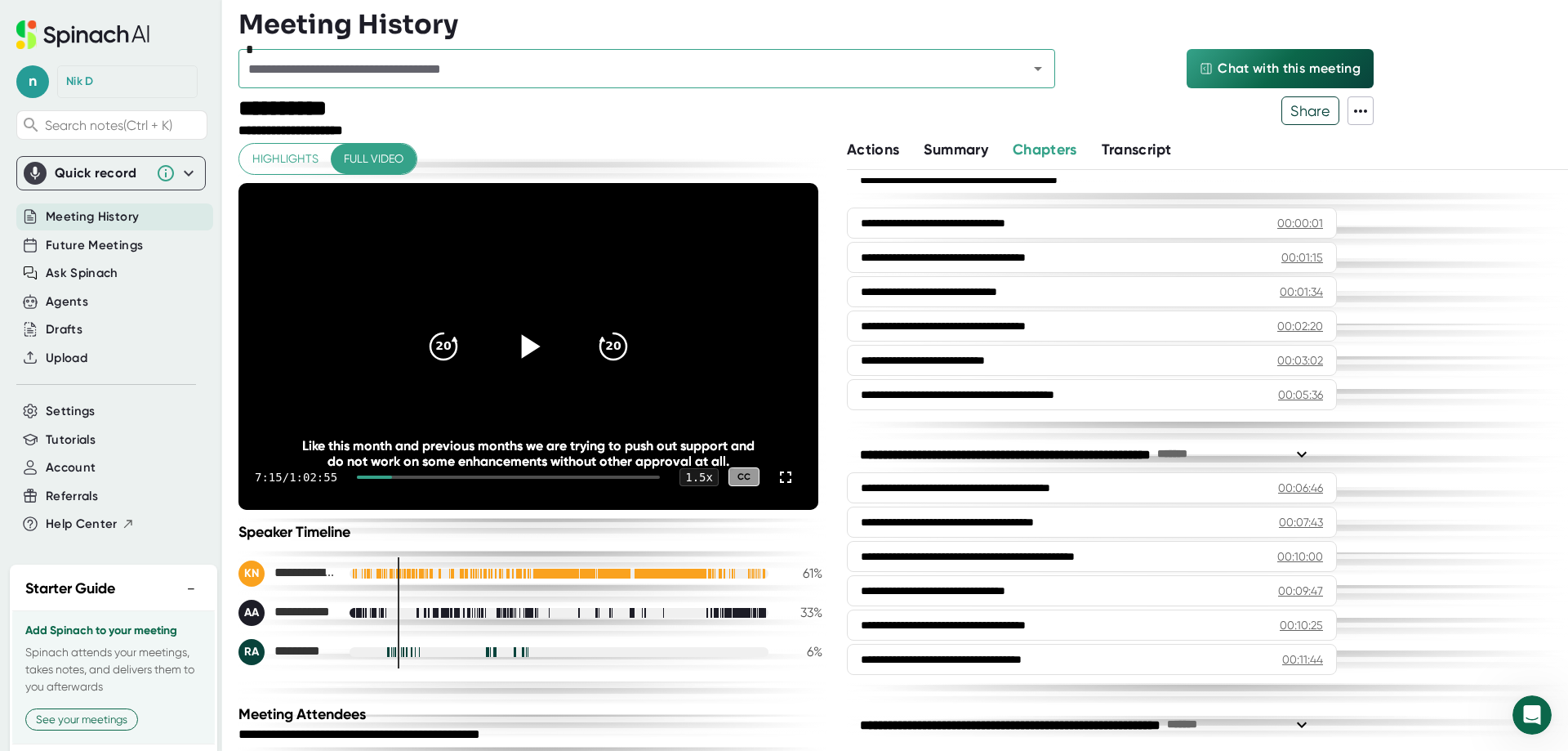
click at [1146, 151] on span "Transcript" at bounding box center [1136, 150] width 70 height 18
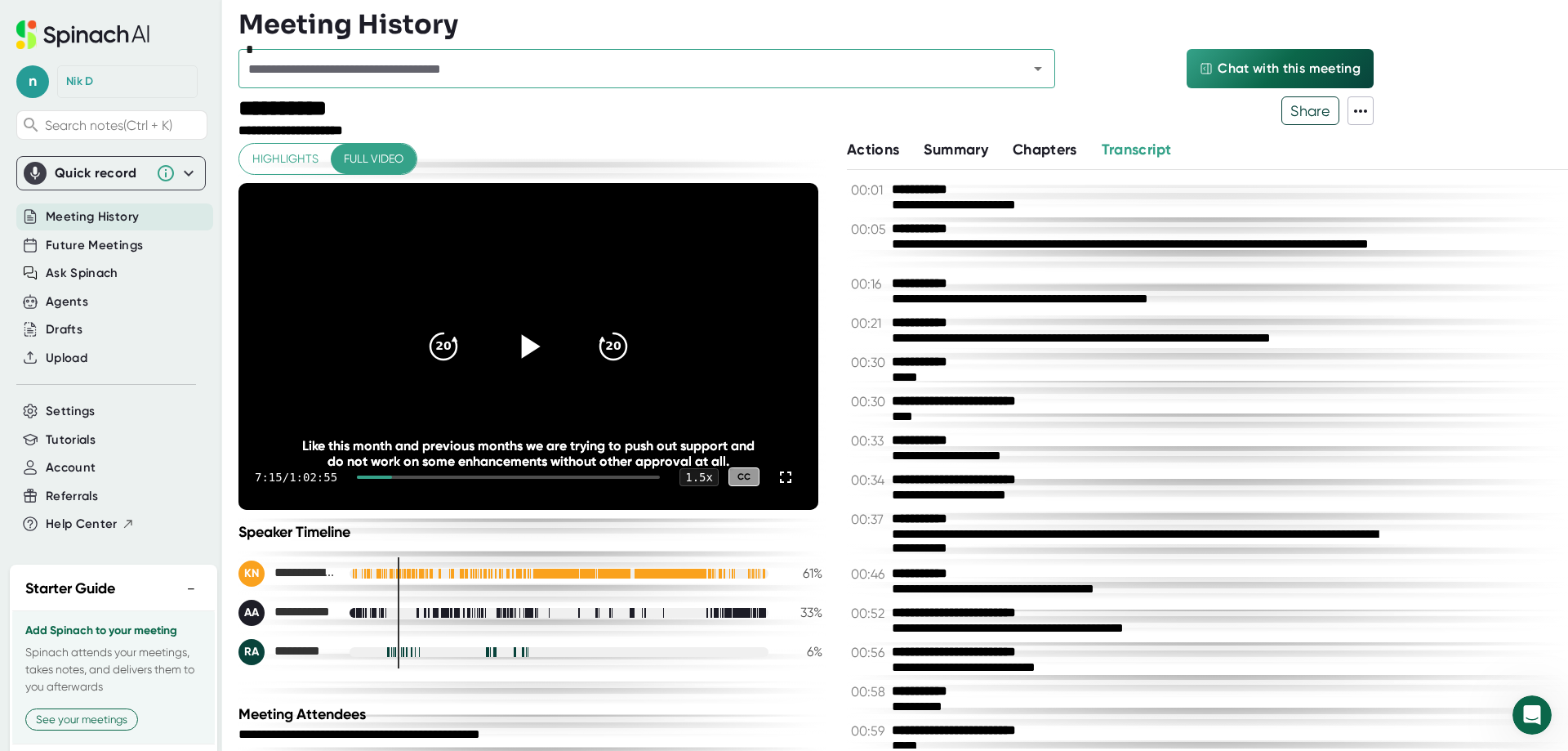
click at [521, 335] on icon at bounding box center [528, 345] width 41 height 41
click at [775, 478] on icon at bounding box center [784, 476] width 19 height 19
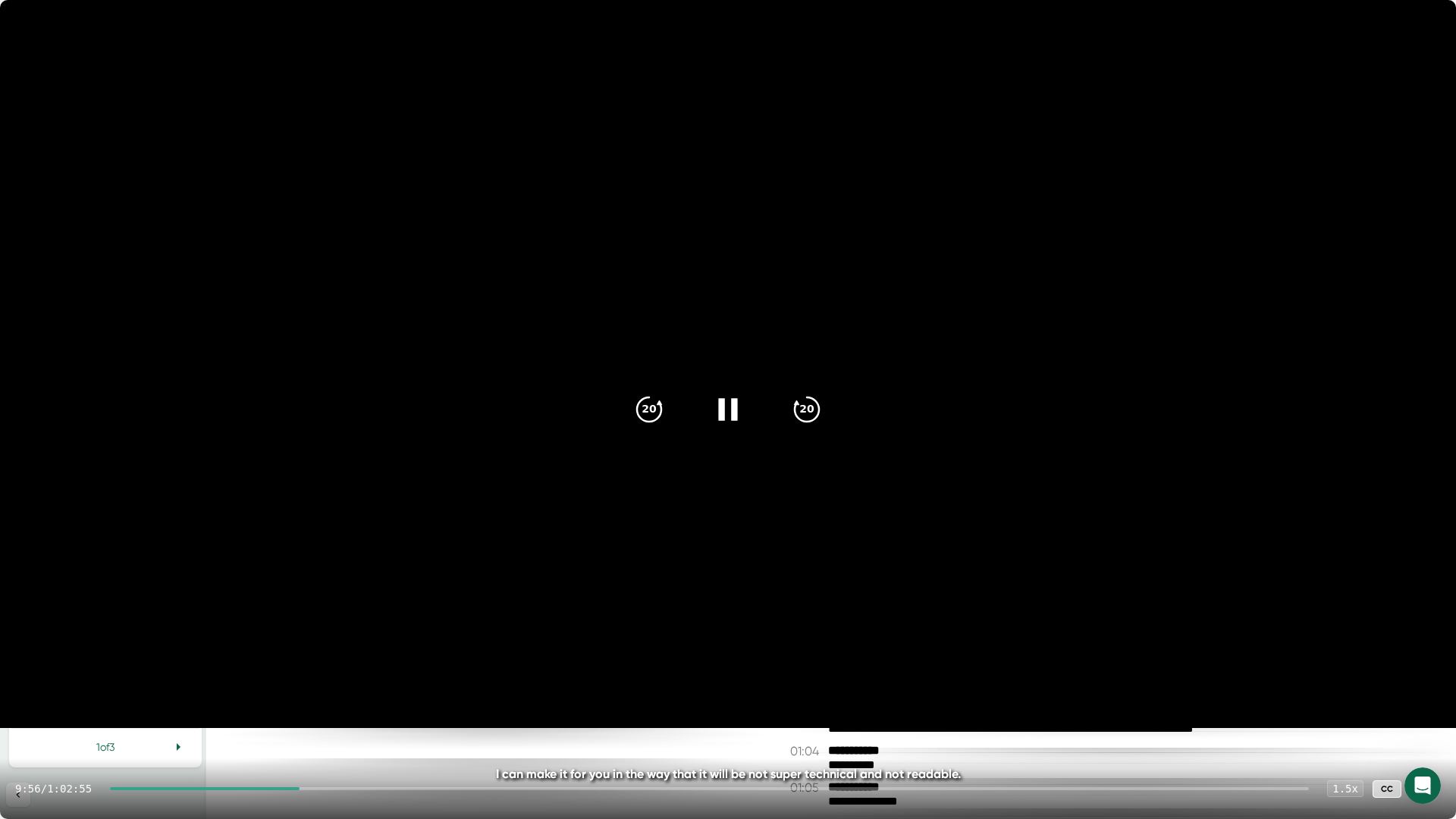
click at [728, 409] on icon at bounding box center [728, 410] width 38 height 38
click at [728, 409] on icon at bounding box center [730, 409] width 18 height 22
drag, startPoint x: 861, startPoint y: 44, endPoint x: 1228, endPoint y: 626, distance: 688.1
click at [1121, 591] on video at bounding box center [728, 364] width 1456 height 727
click at [720, 410] on icon at bounding box center [728, 410] width 38 height 38
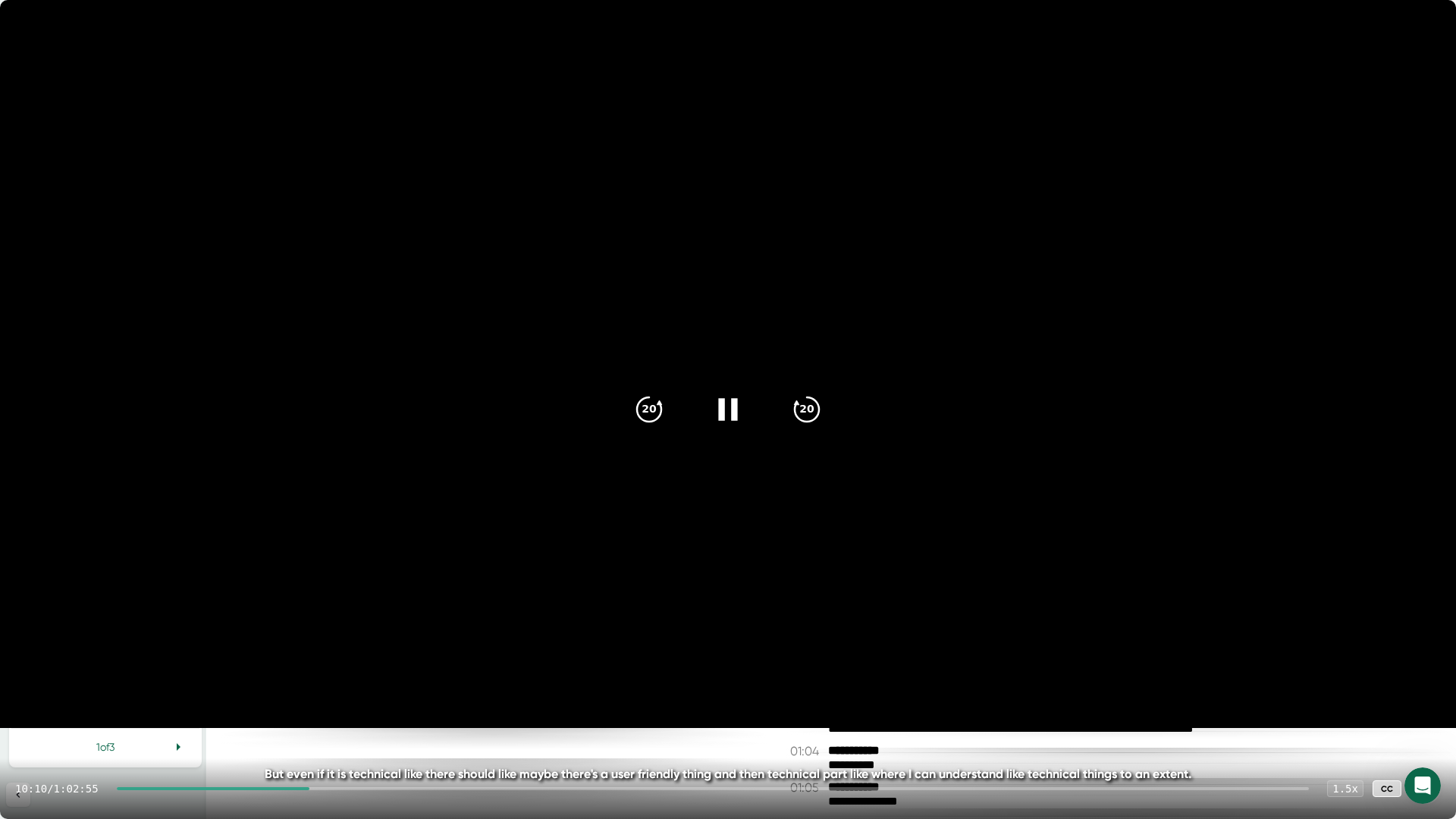
click at [1430, 696] on icon at bounding box center [1425, 788] width 18 height 18
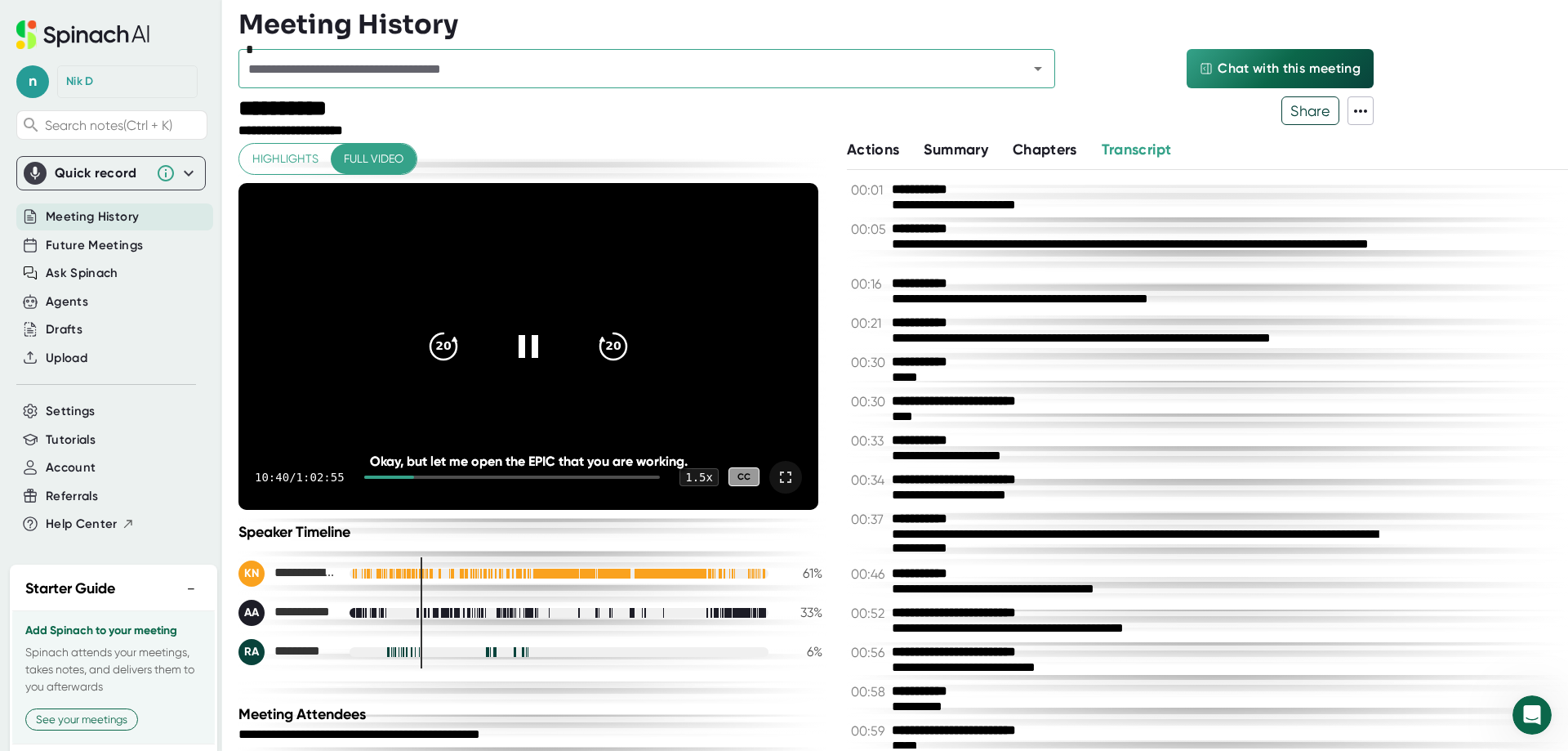
click at [781, 481] on icon at bounding box center [784, 476] width 19 height 19
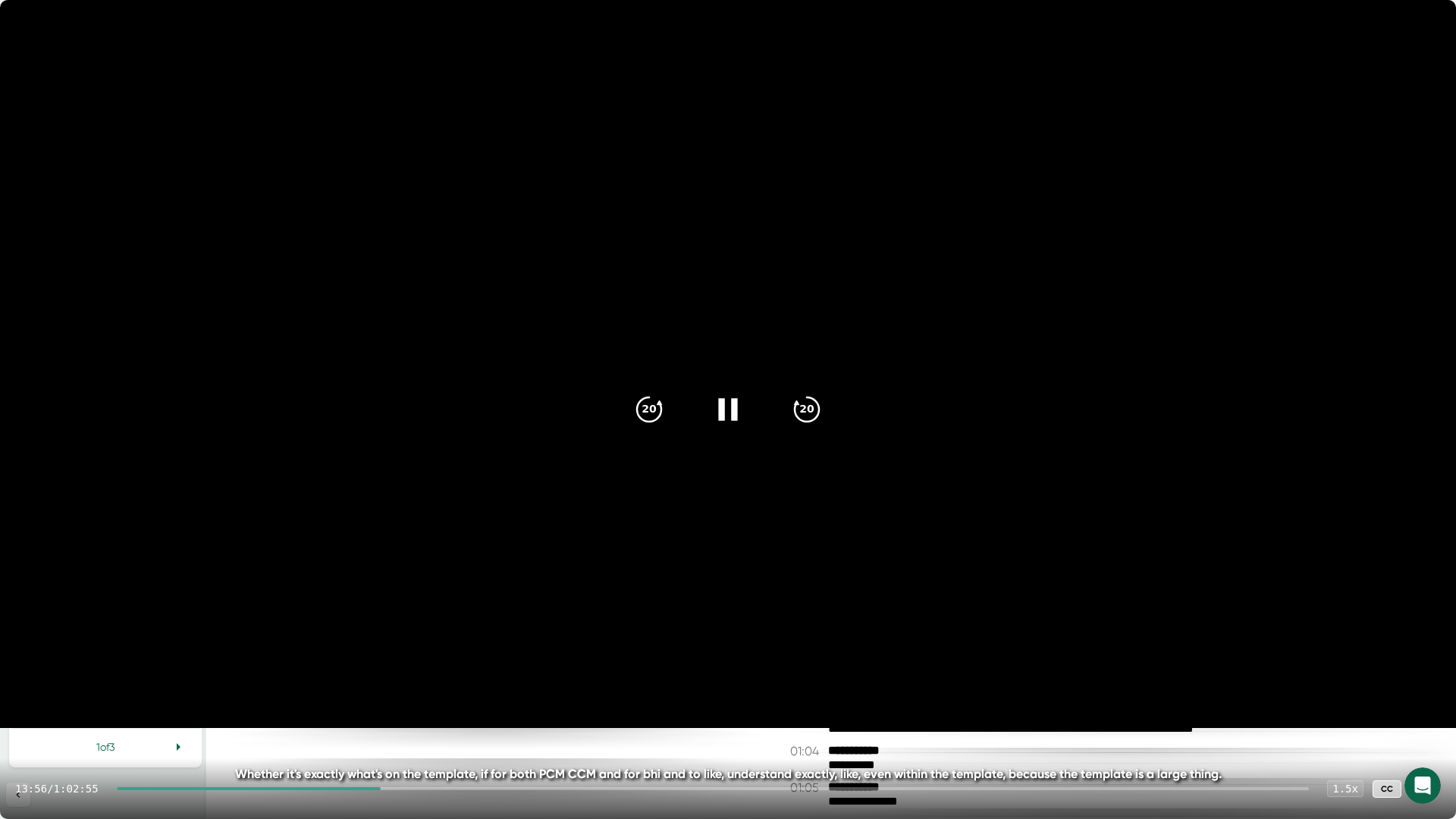
drag, startPoint x: 734, startPoint y: 417, endPoint x: 863, endPoint y: 398, distance: 130.4
click at [734, 417] on icon at bounding box center [728, 409] width 18 height 21
